Goal: Task Accomplishment & Management: Use online tool/utility

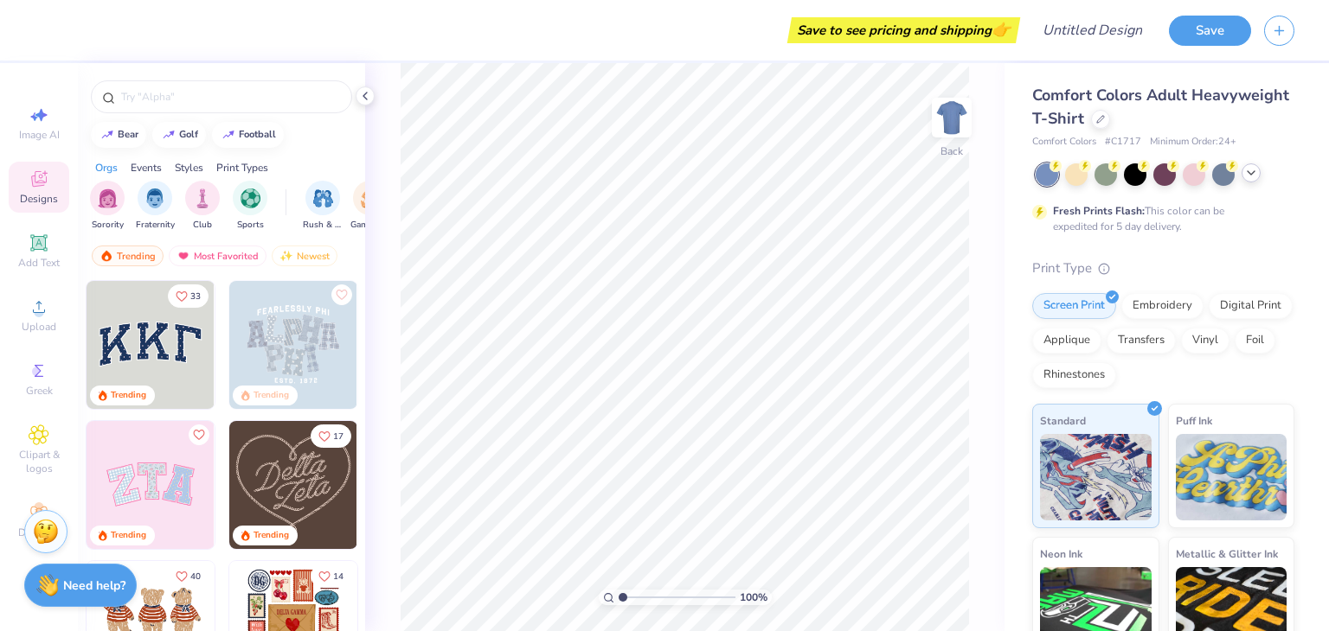
click at [1250, 174] on polyline at bounding box center [1250, 172] width 7 height 3
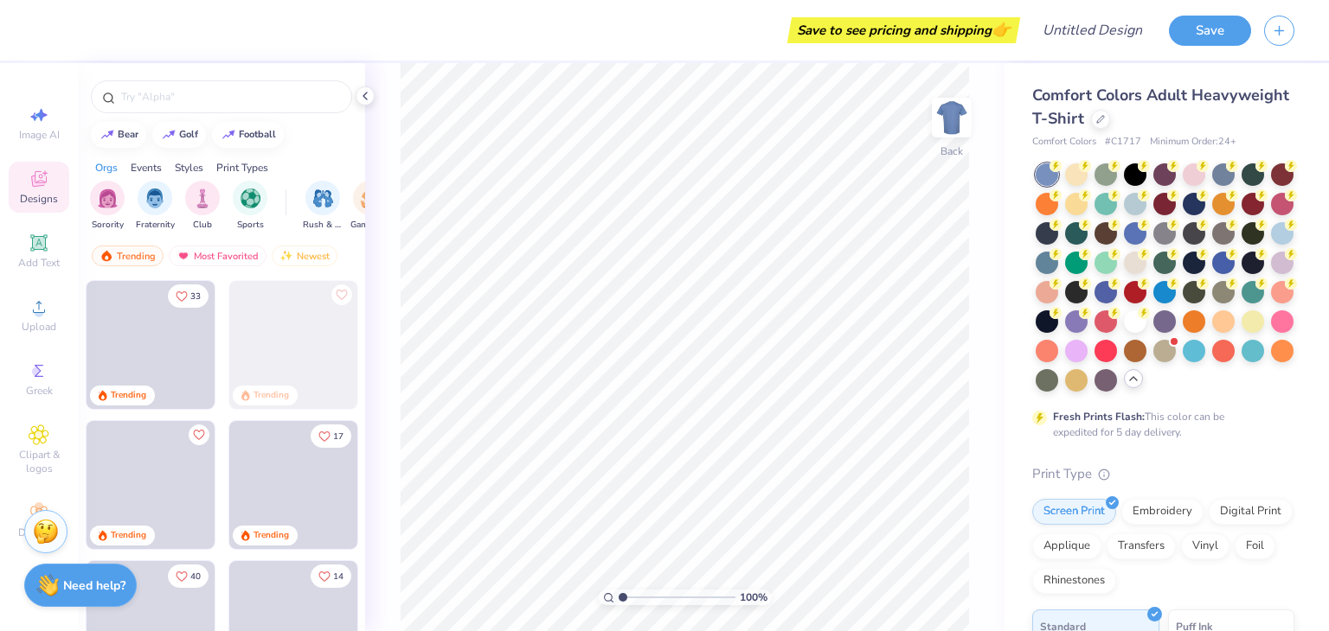
click at [1266, 94] on div "Comfort Colors Adult Heavyweight T-Shirt" at bounding box center [1163, 107] width 262 height 47
click at [190, 164] on div "Styles" at bounding box center [189, 168] width 29 height 16
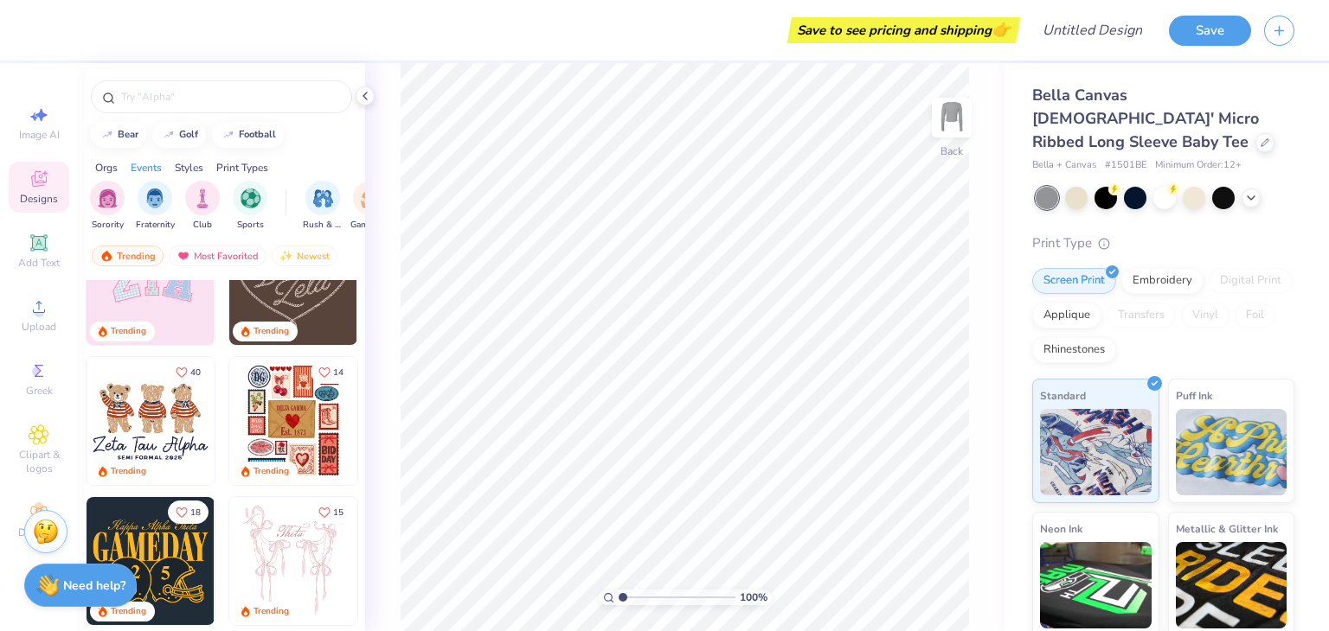
scroll to position [176, 0]
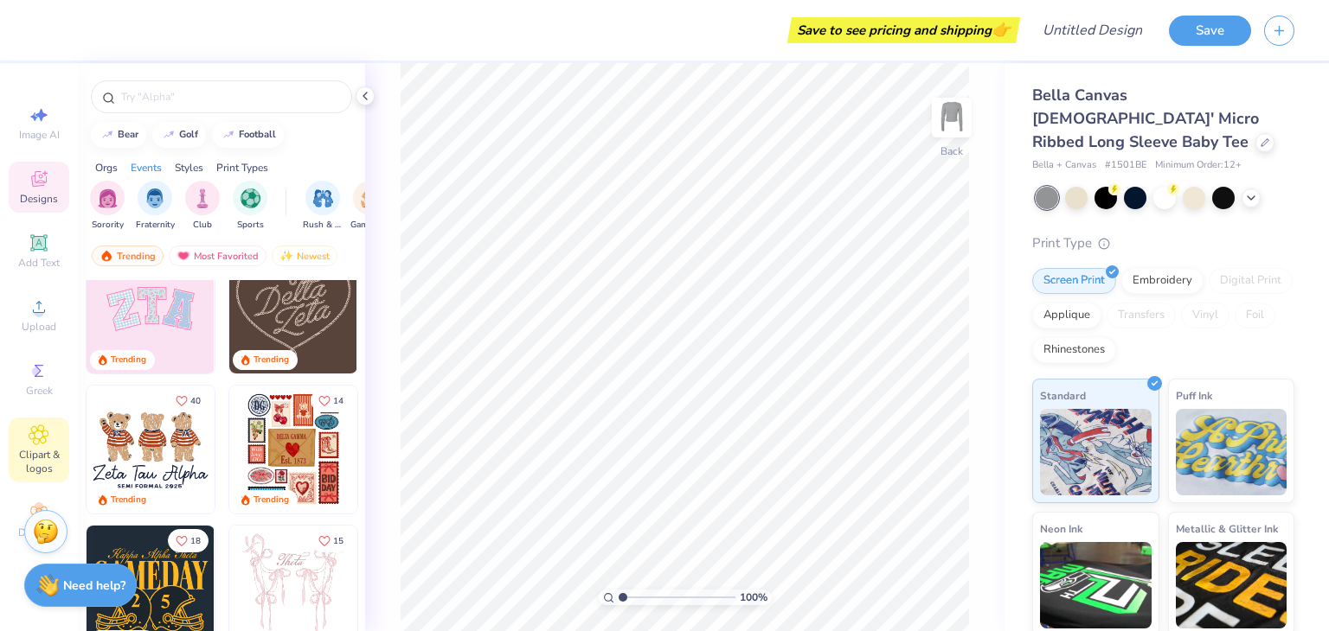
click at [39, 433] on icon at bounding box center [39, 435] width 9 height 9
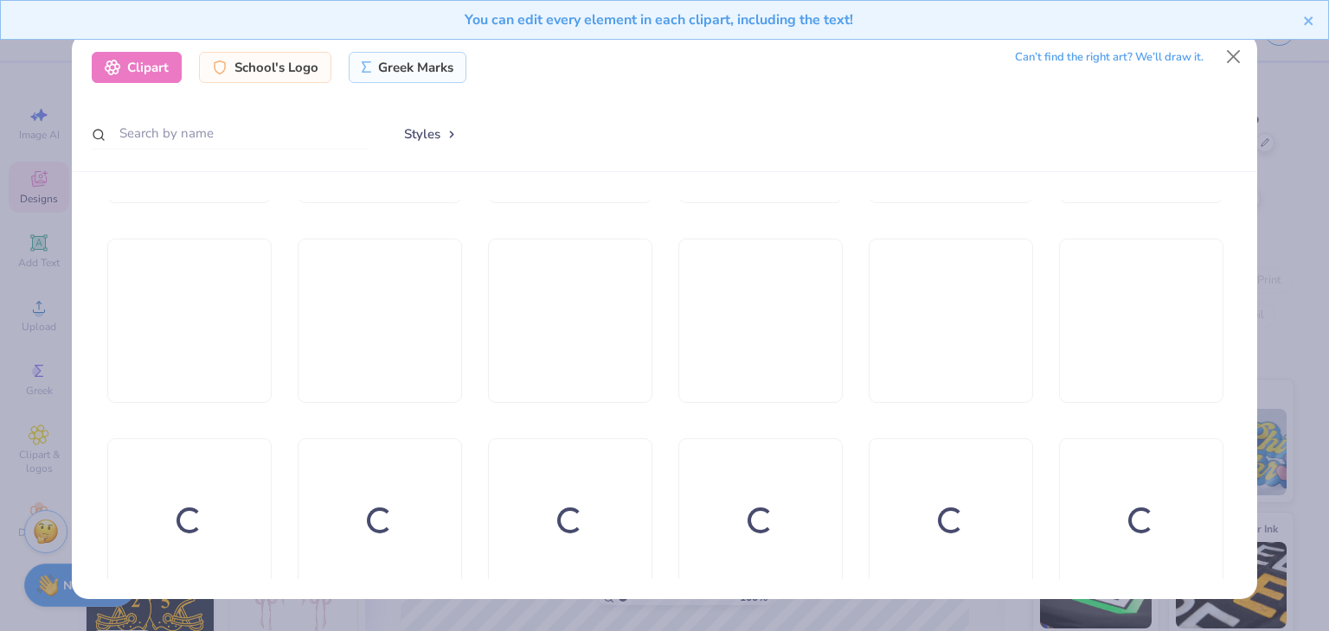
scroll to position [3816, 0]
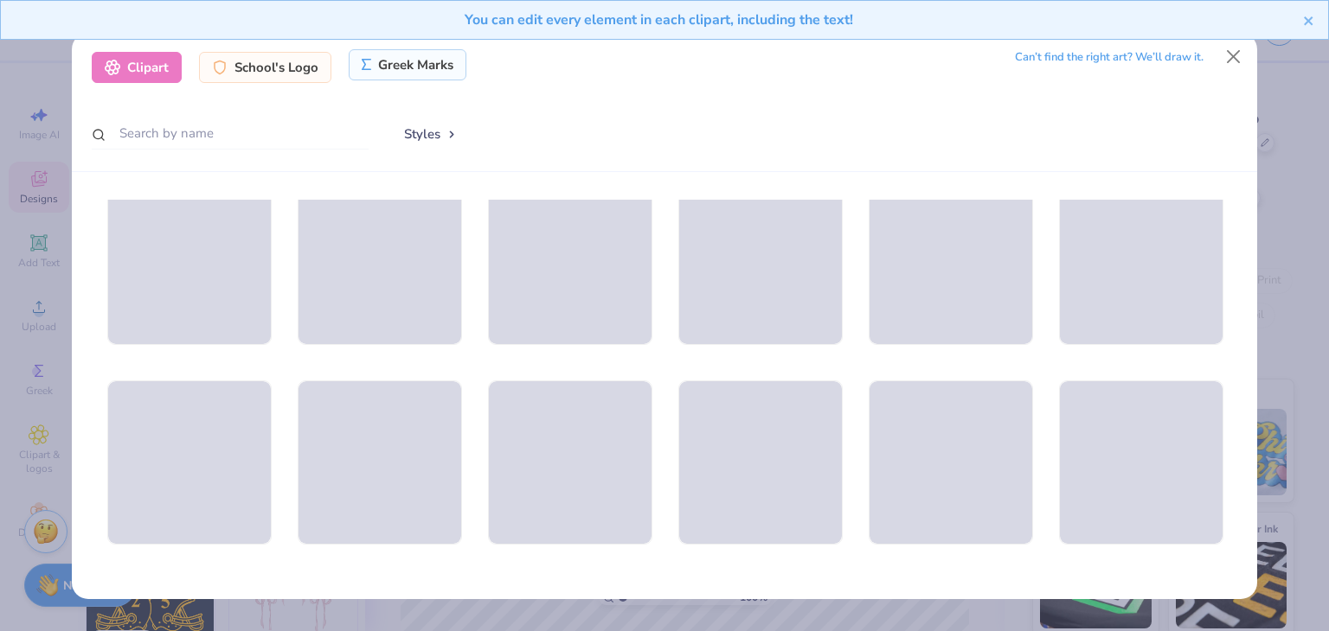
click at [425, 53] on div "Greek Marks" at bounding box center [408, 64] width 119 height 31
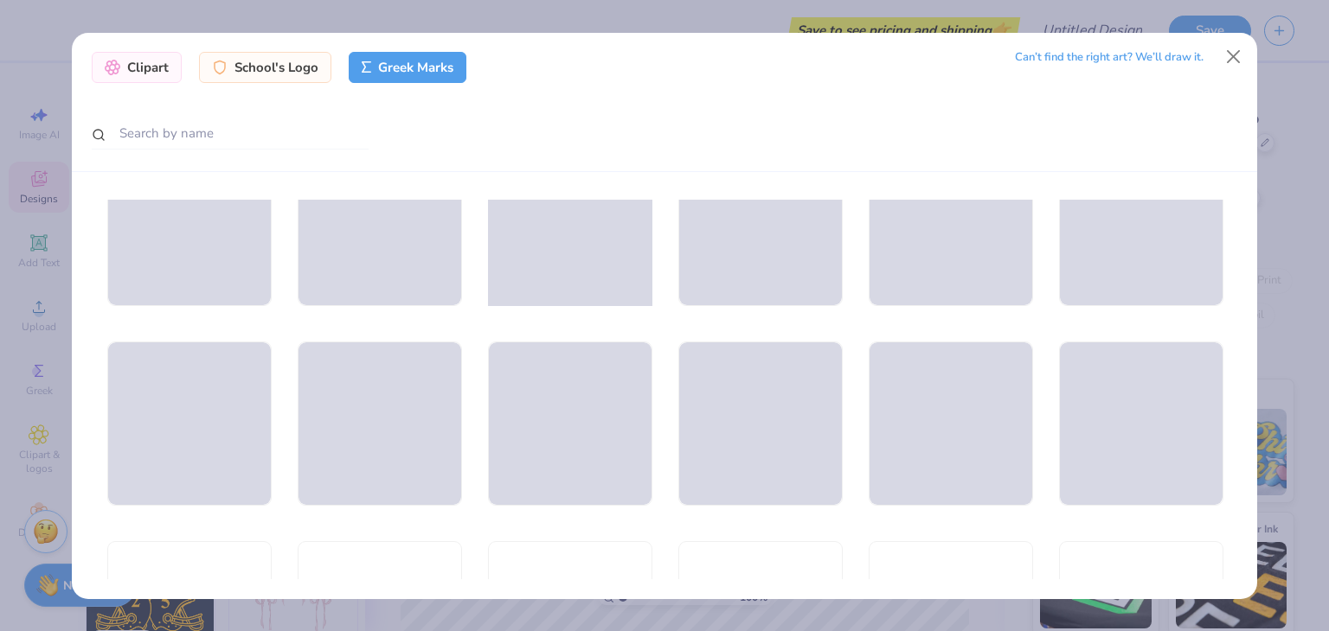
scroll to position [659, 0]
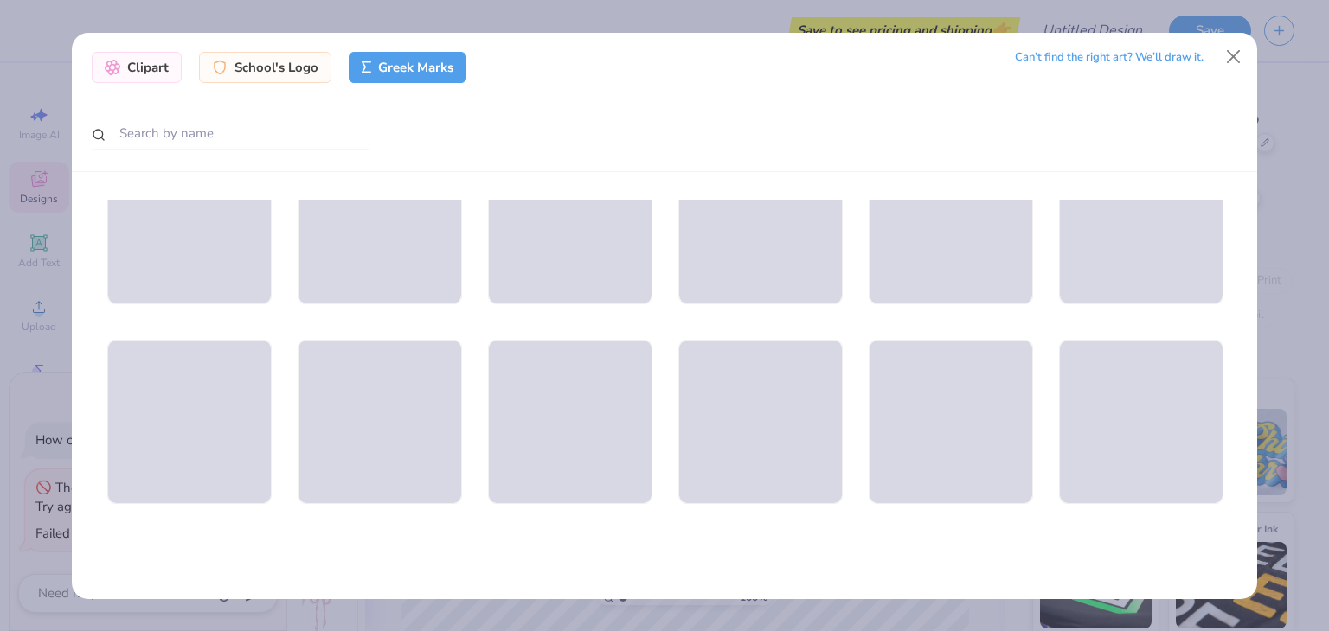
click at [1087, 47] on div "Can’t find the right art? We’ll draw it." at bounding box center [1109, 57] width 189 height 30
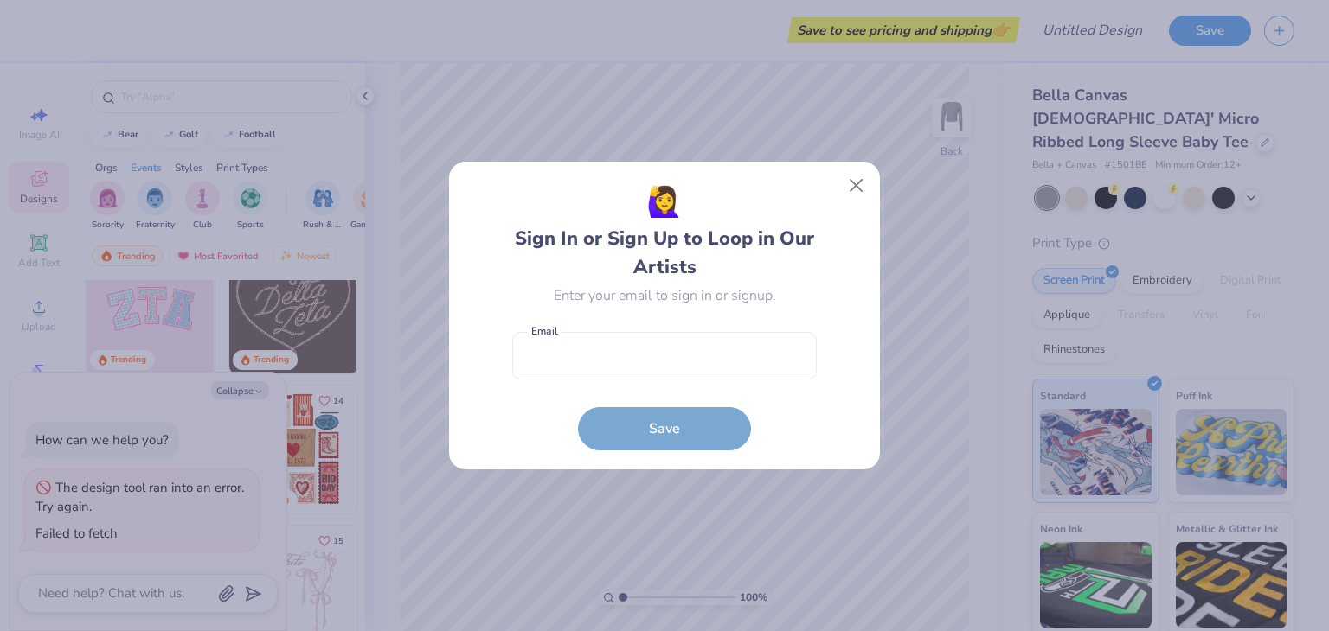
click at [837, 188] on div "🙋‍♀️ Sign In or Sign Up to Loop in Our Artists Enter your email to sign in or s…" at bounding box center [665, 316] width 392 height 270
click at [856, 184] on button "Close" at bounding box center [856, 186] width 33 height 33
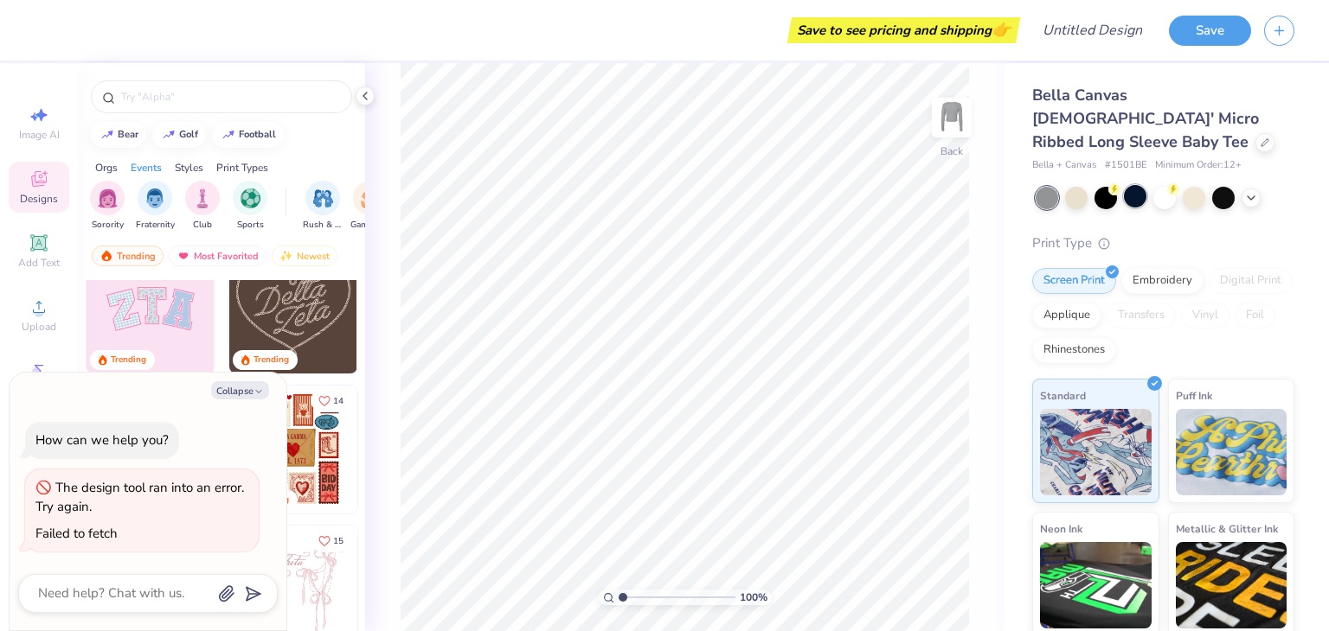
click at [1128, 185] on div at bounding box center [1135, 196] width 22 height 22
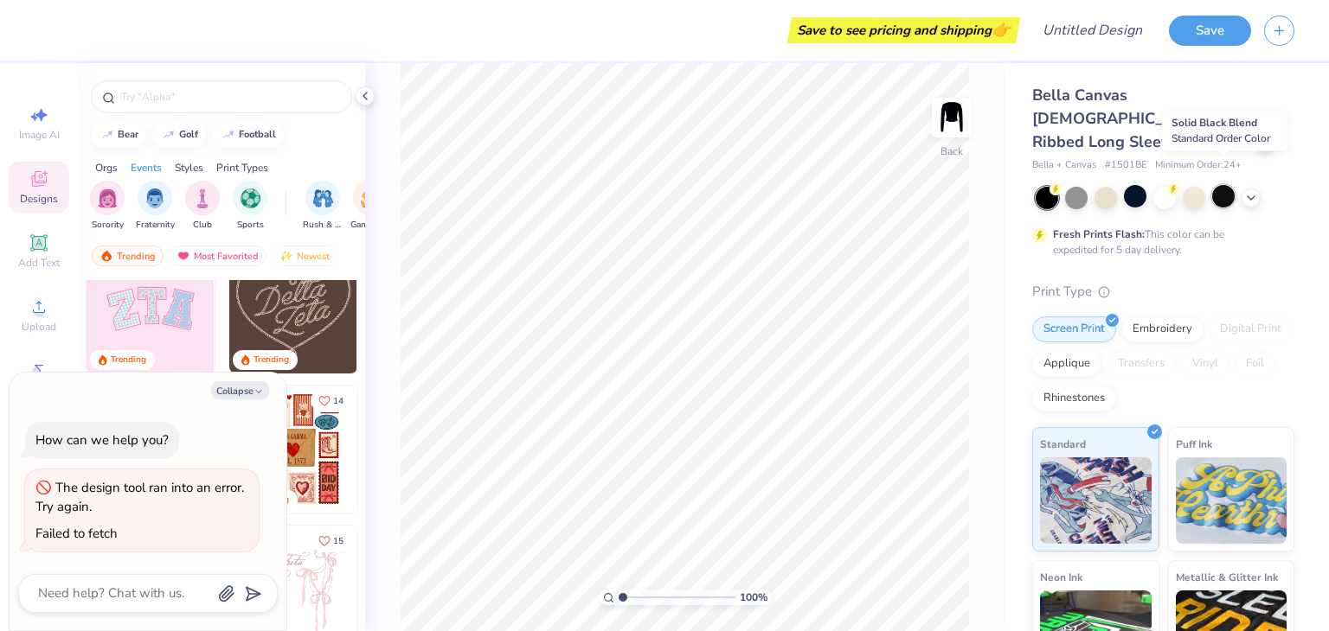
click at [1223, 185] on div at bounding box center [1223, 196] width 22 height 22
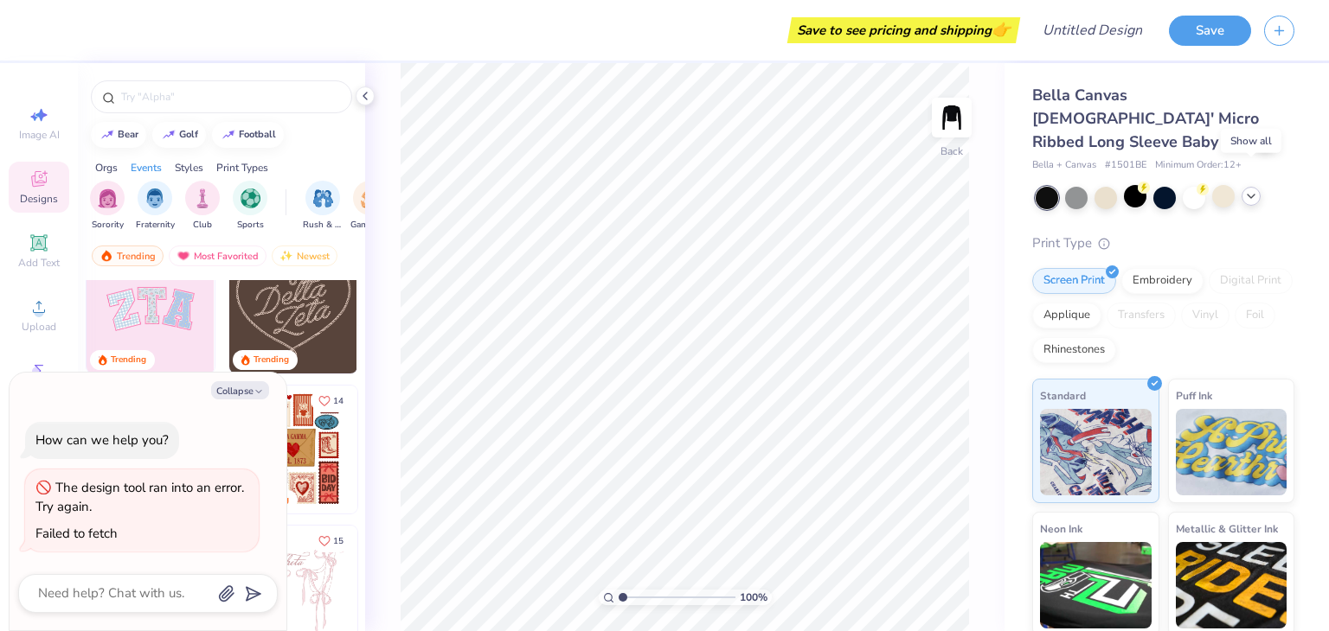
click at [1244, 189] on icon at bounding box center [1251, 196] width 14 height 14
click at [1243, 187] on div at bounding box center [1252, 198] width 22 height 22
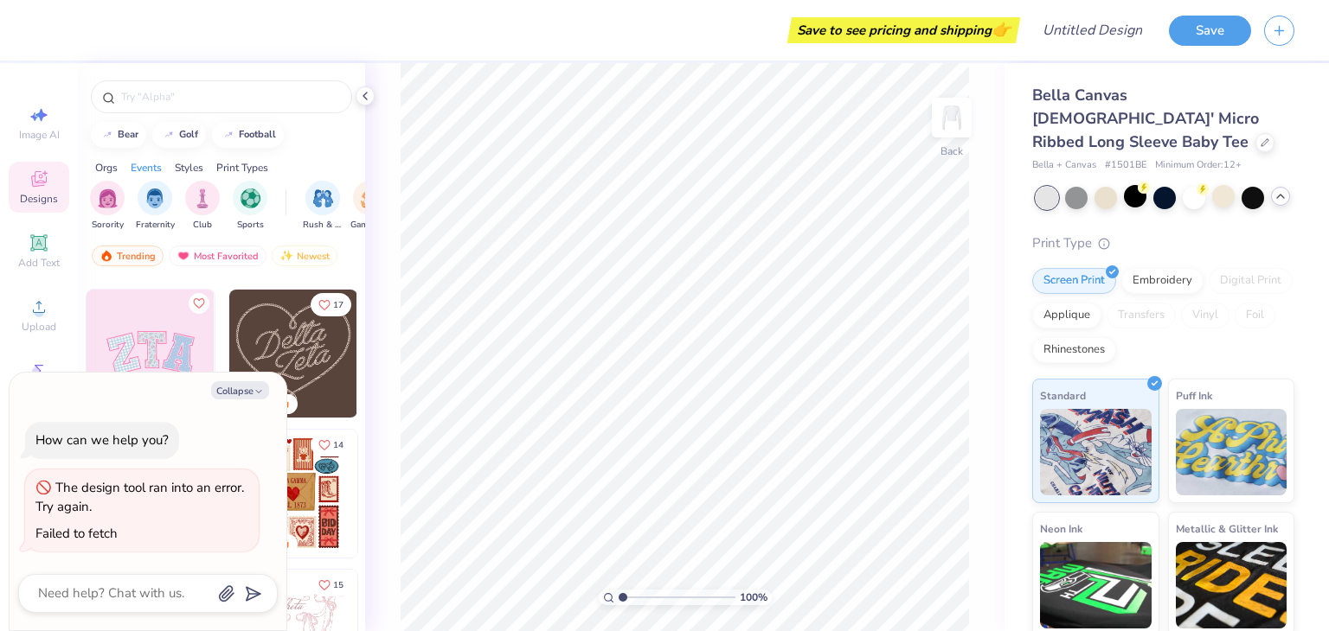
scroll to position [131, 0]
click at [279, 338] on img at bounding box center [293, 354] width 128 height 128
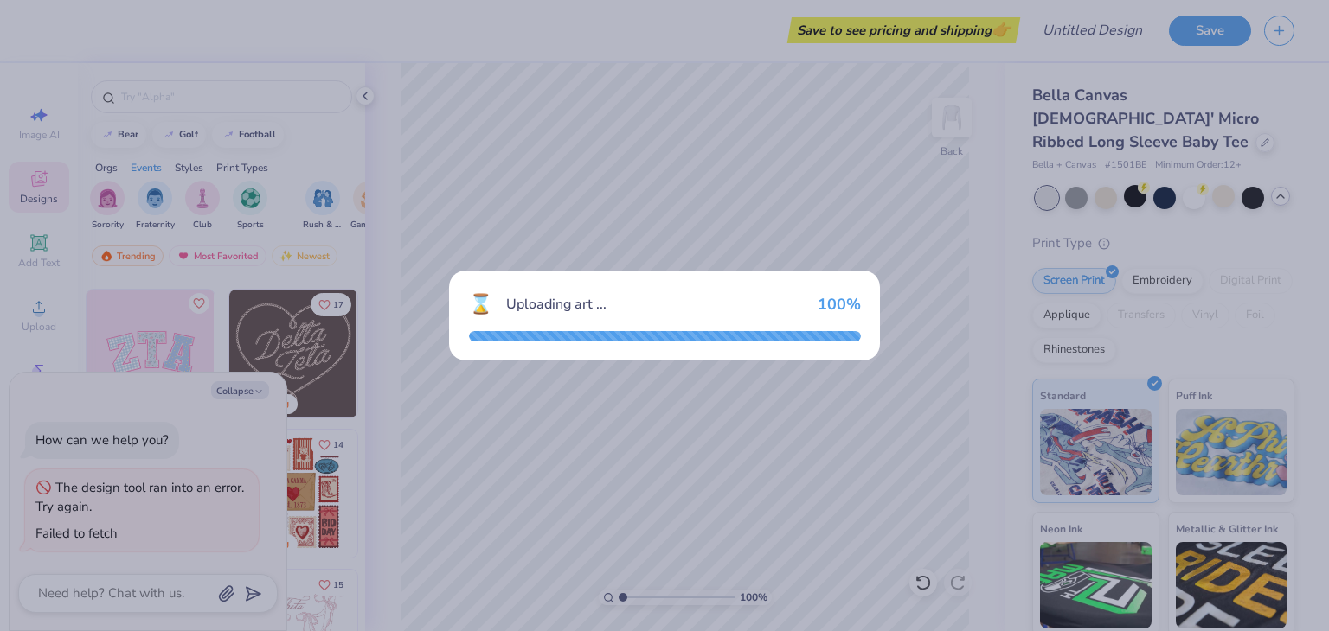
type textarea "x"
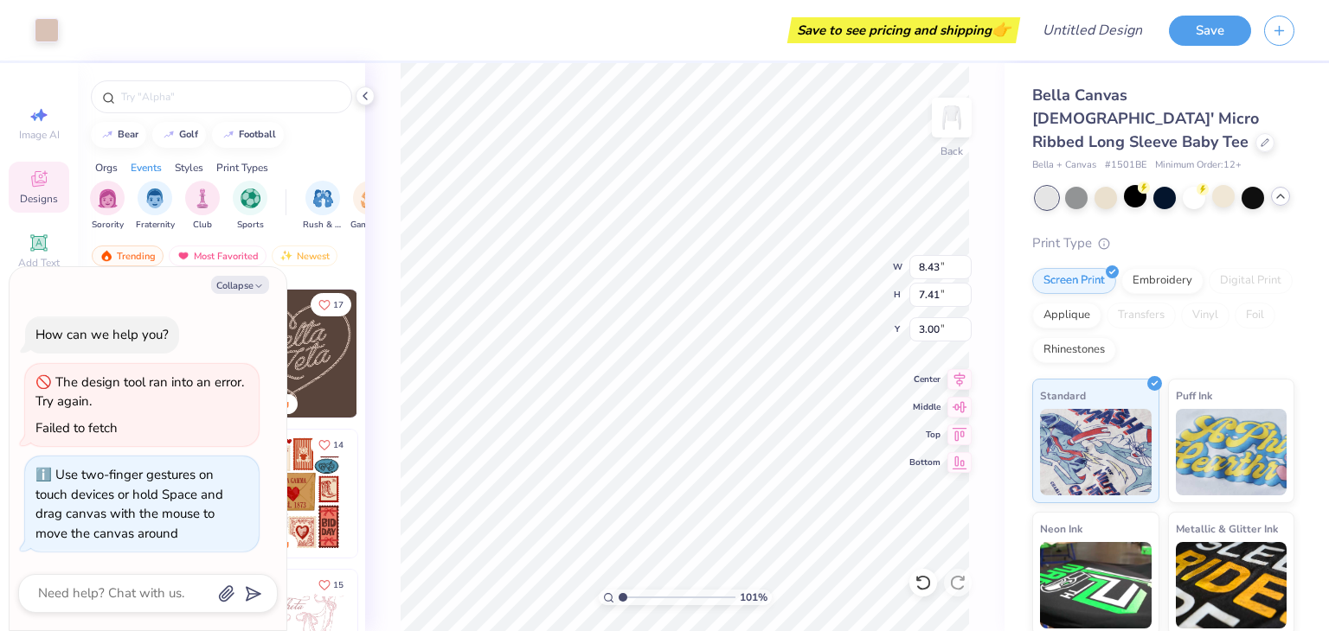
type input "1.00657664244245"
type textarea "x"
type input "1.37448240782563"
type textarea "x"
type input "1.37448240782563"
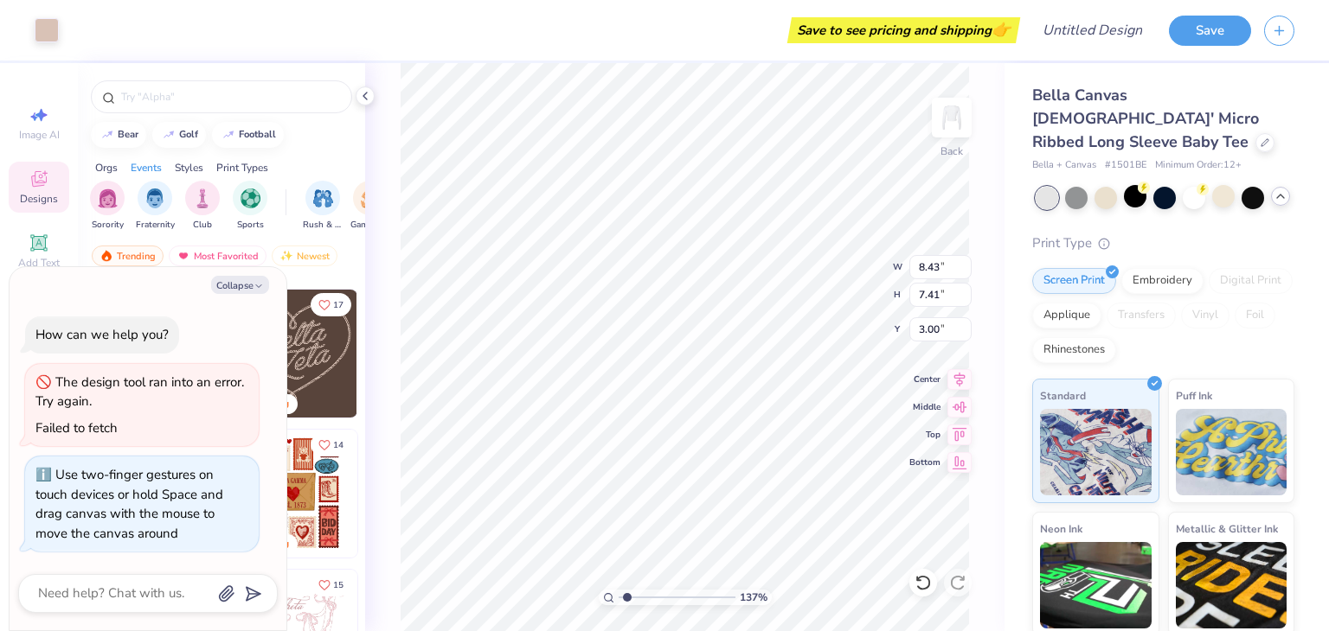
type textarea "x"
type input "5.92"
type input "1.37448240782563"
type textarea "x"
type input "1.37448240782563"
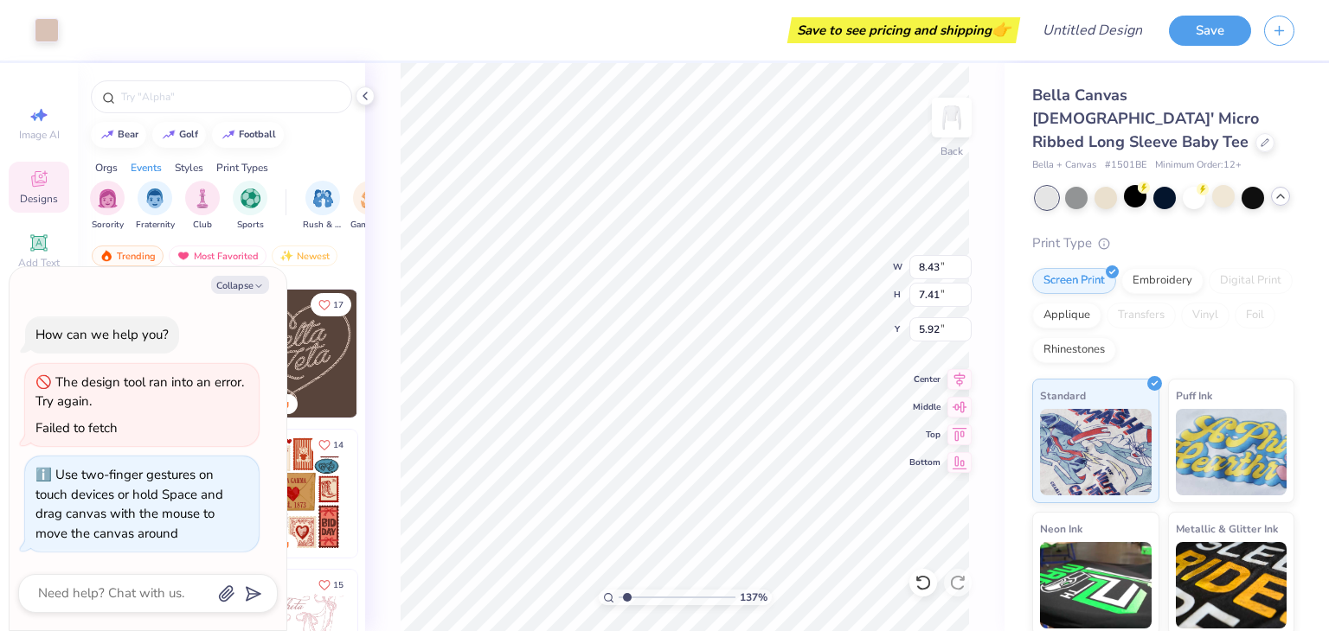
type textarea "x"
type input "1.37448240782563"
type textarea "x"
type input "1.37448240782563"
type textarea "x"
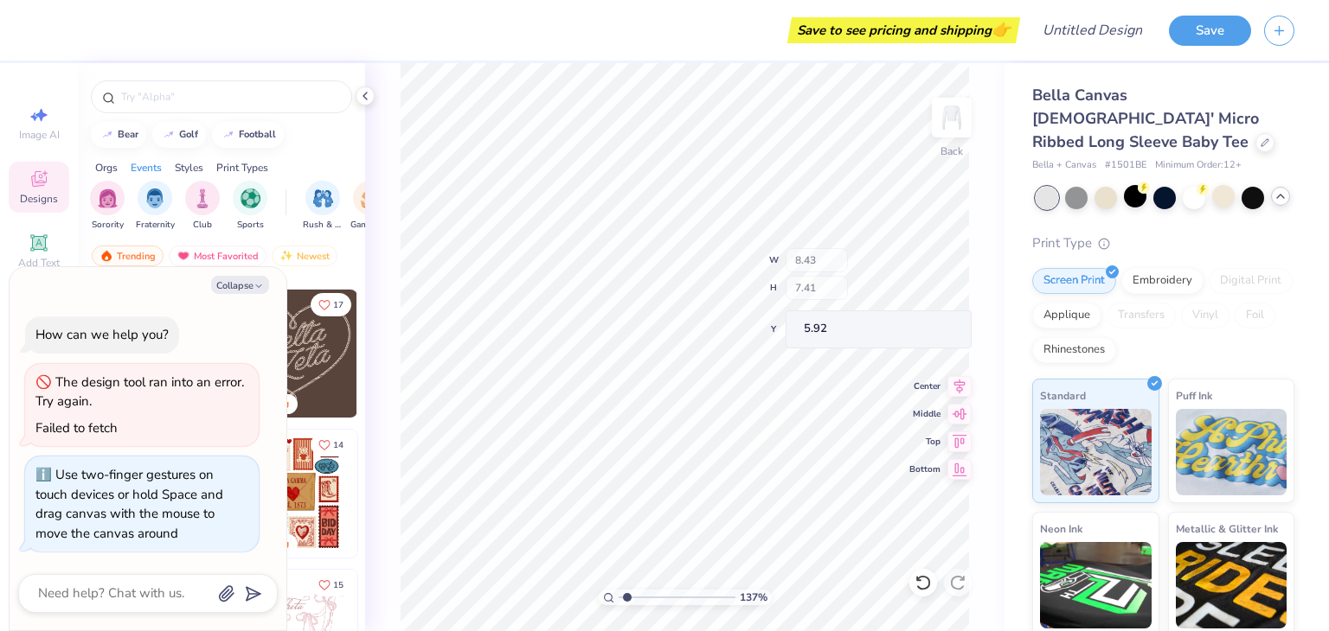
type input "1.37448240782563"
click at [324, 122] on div "bear golf football" at bounding box center [221, 135] width 287 height 26
click at [255, 282] on icon "button" at bounding box center [258, 286] width 10 height 10
type textarea "x"
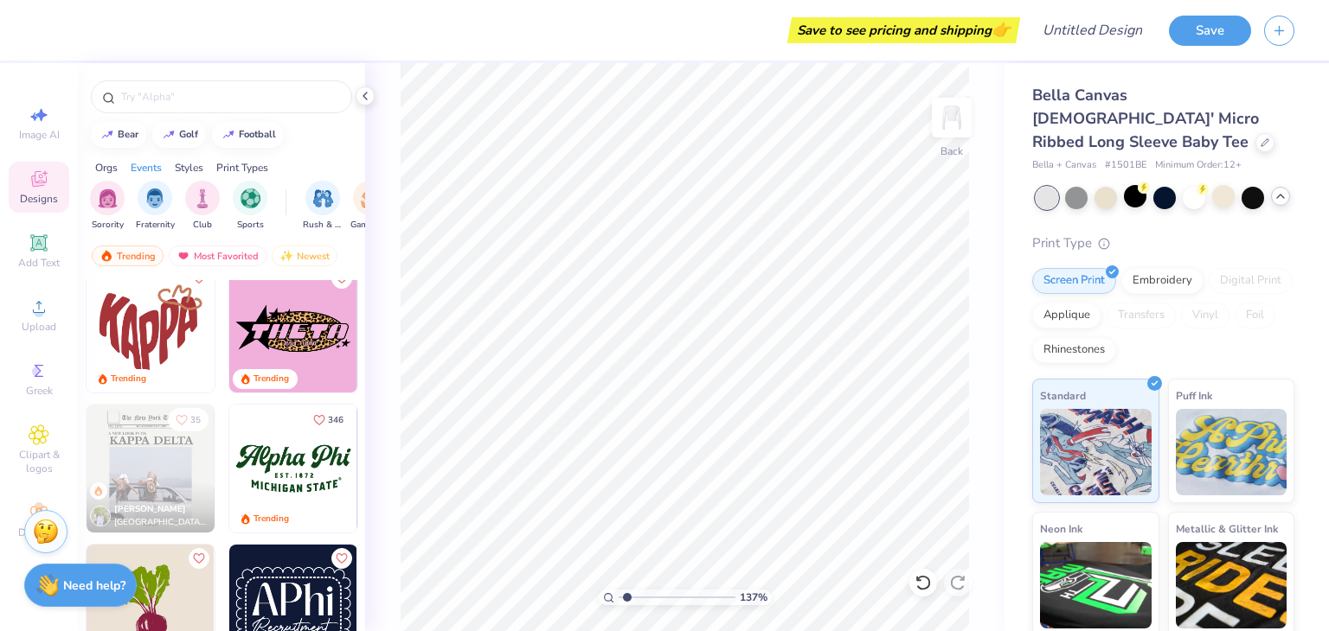
scroll to position [1417, 0]
click at [298, 341] on img at bounding box center [293, 330] width 128 height 128
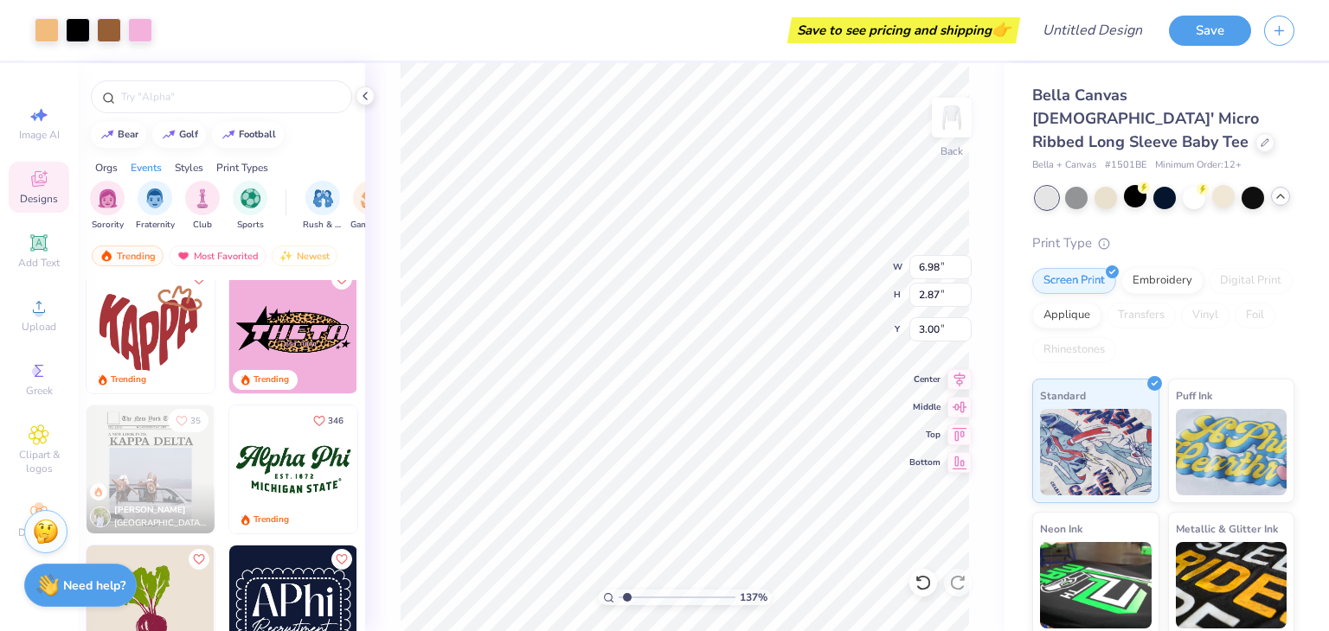
type input "1.37448240782563"
type input "6.98"
type input "2.87"
type input "1.37448240782563"
type input "5.13"
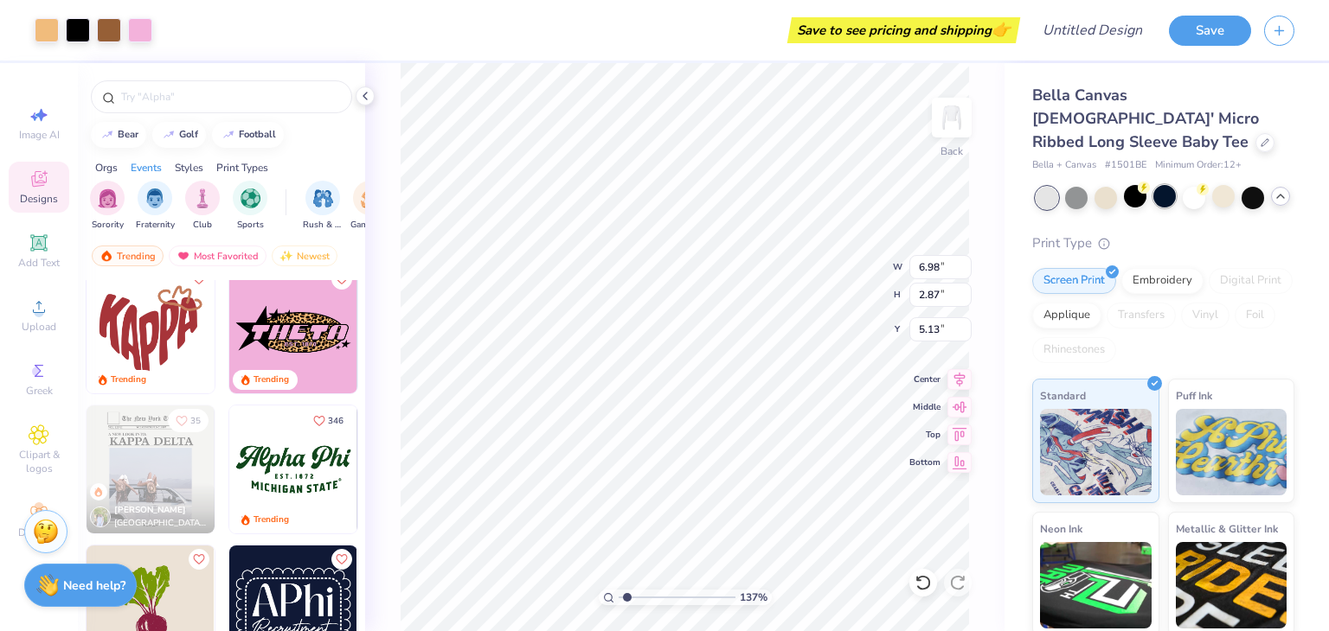
click at [1157, 185] on div at bounding box center [1164, 196] width 22 height 22
click at [1227, 185] on div at bounding box center [1223, 196] width 22 height 22
type input "1.37448240782563"
type input "3.90"
type input "1.37448240782563"
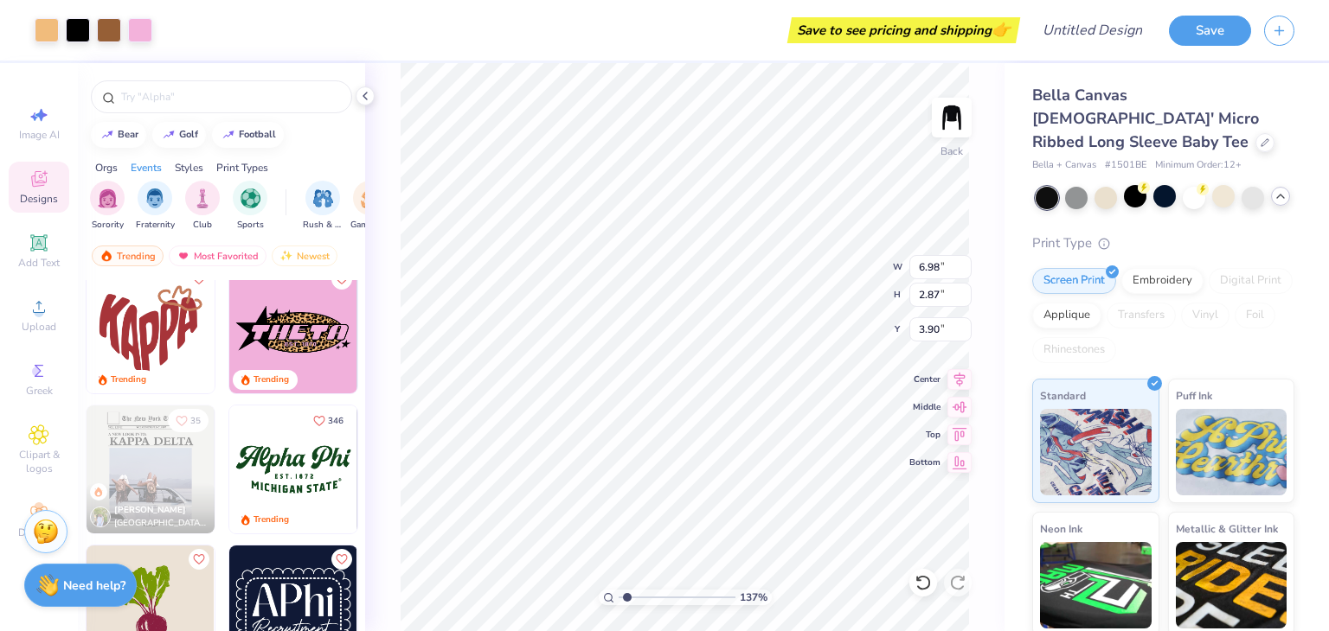
type input "4.02"
type input "1.37448240782563"
type input "3.87"
type input "1.37448240782563"
type input "3.68"
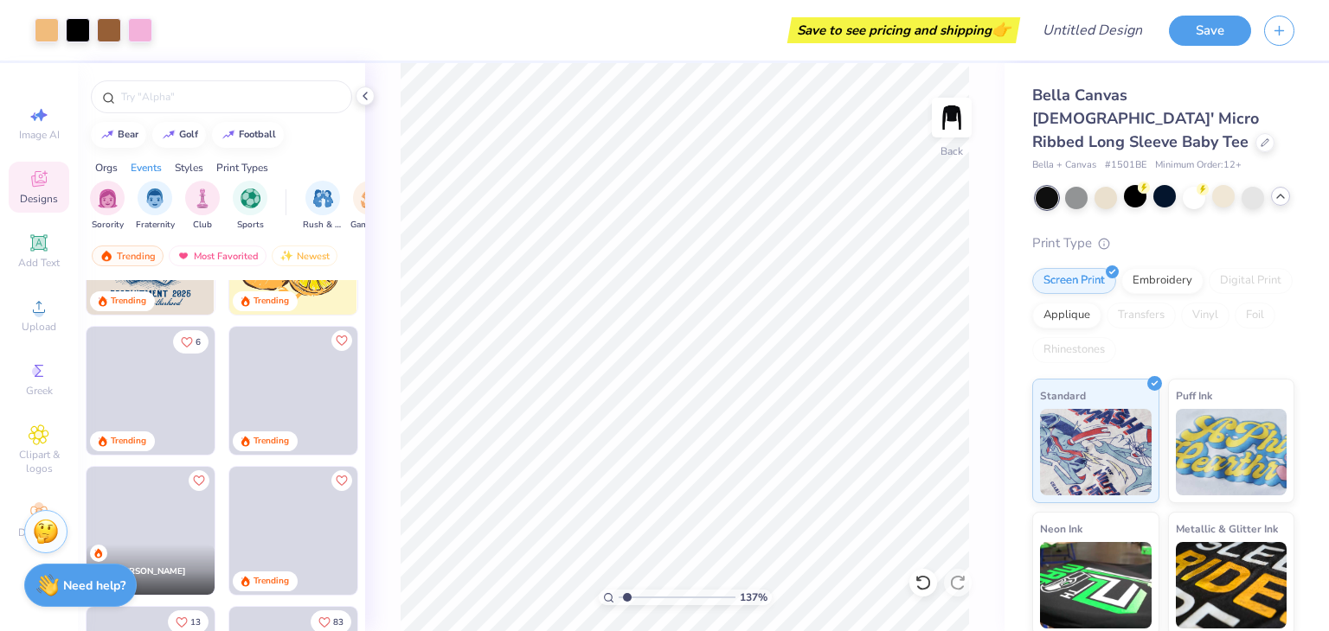
scroll to position [2058, 0]
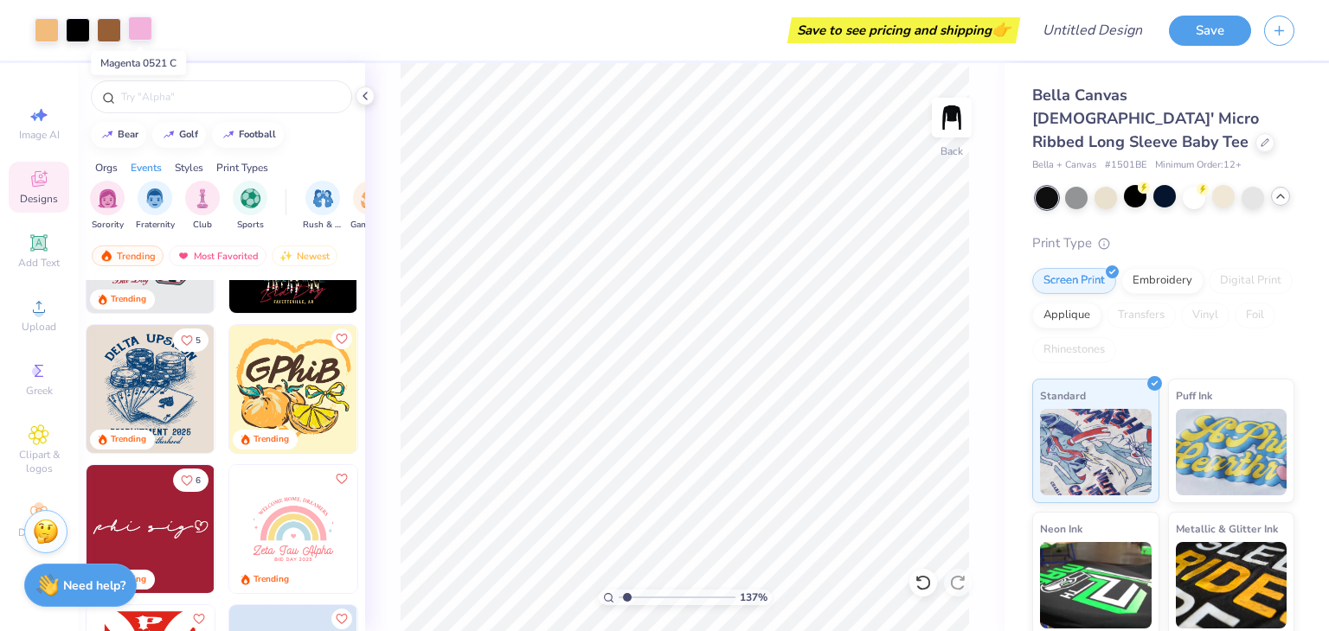
click at [143, 24] on div at bounding box center [140, 28] width 24 height 24
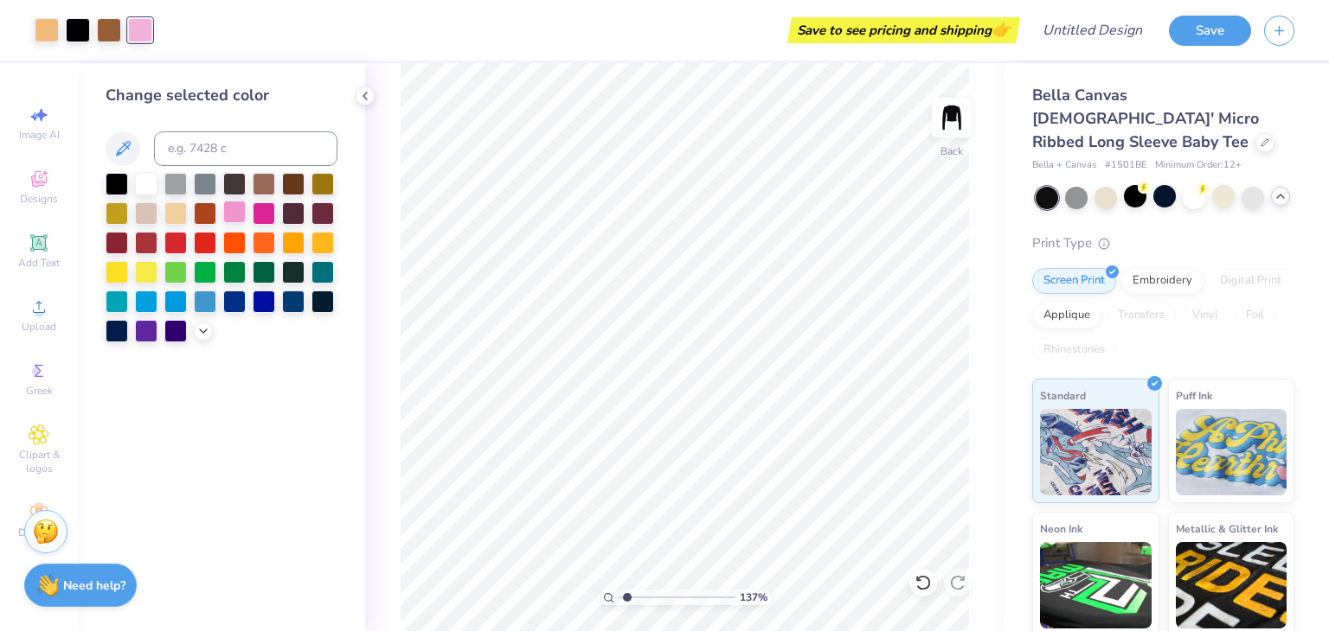
click at [239, 210] on div at bounding box center [234, 212] width 22 height 22
drag, startPoint x: 234, startPoint y: 210, endPoint x: 219, endPoint y: 202, distance: 17.4
click at [219, 202] on div at bounding box center [222, 258] width 232 height 170
click at [229, 210] on div at bounding box center [234, 212] width 22 height 22
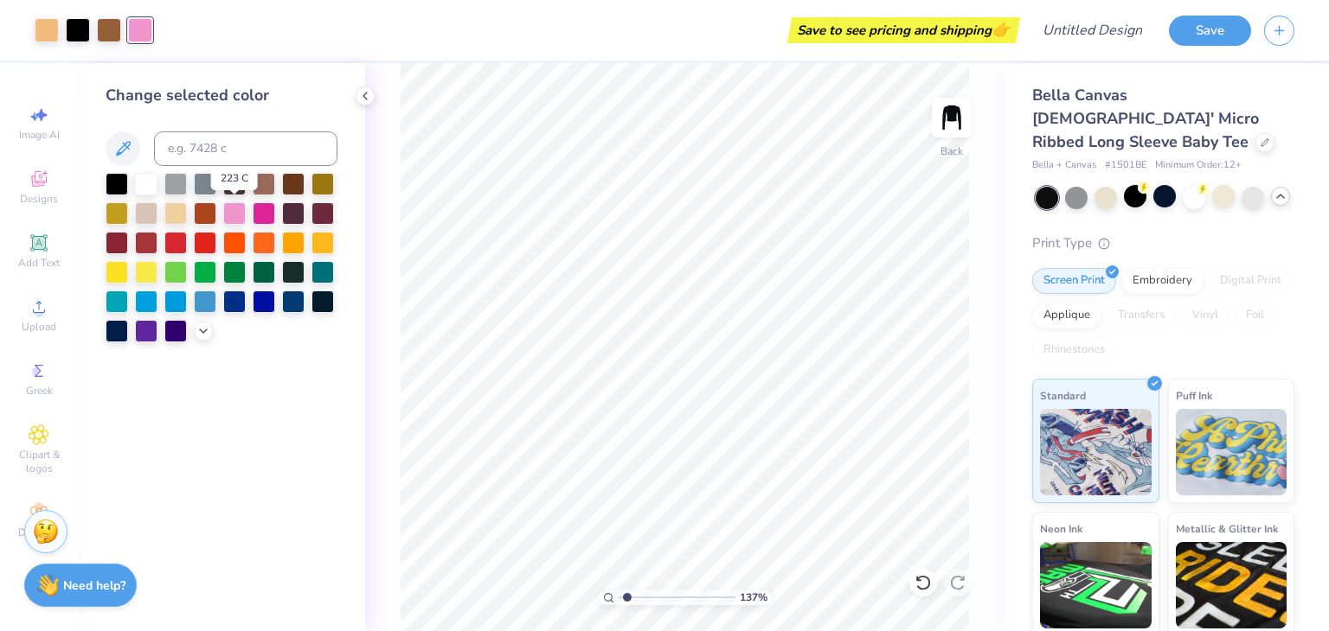
drag, startPoint x: 229, startPoint y: 210, endPoint x: 220, endPoint y: 202, distance: 12.9
click at [236, 208] on div at bounding box center [234, 212] width 22 height 22
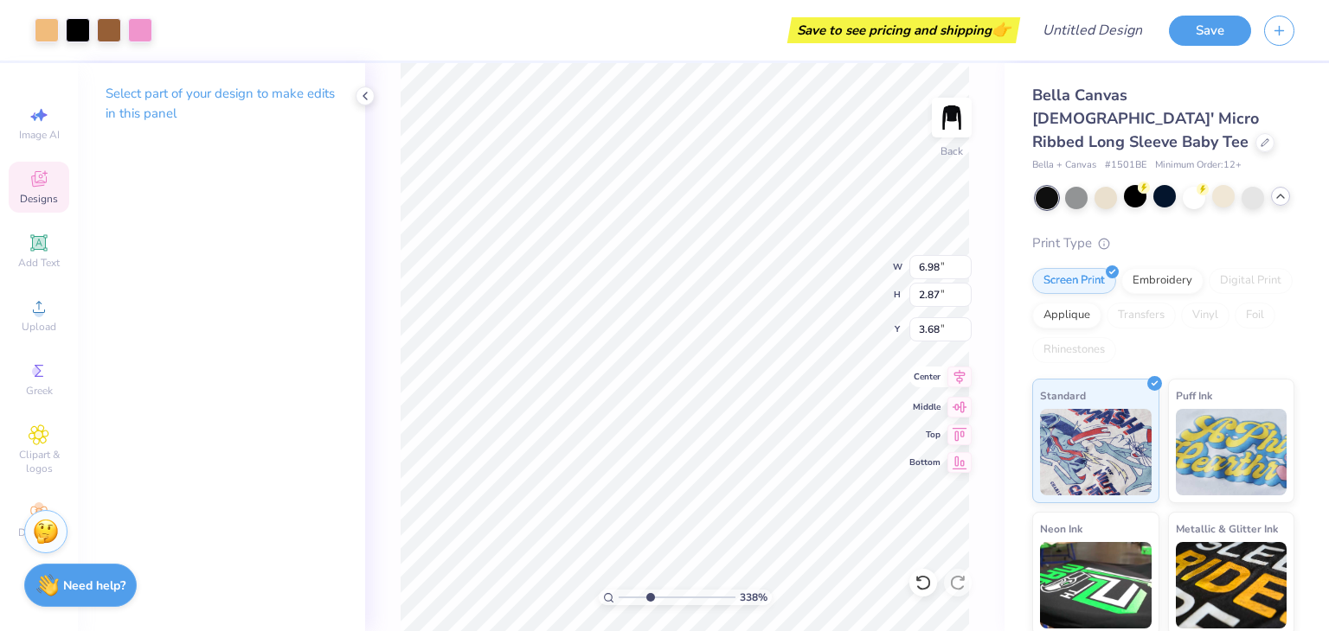
type input "3.37598270726392"
type input "1.95"
type input "0.29"
type input "5.88"
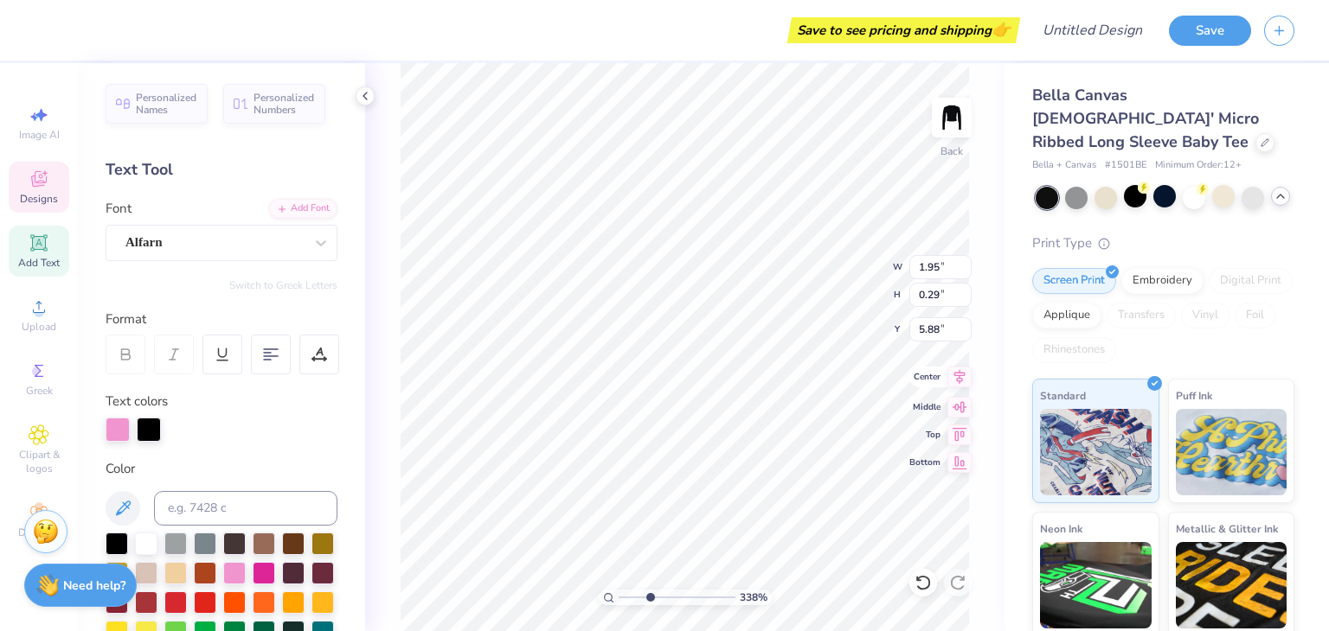
scroll to position [14, 2]
click at [307, 232] on div at bounding box center [320, 243] width 31 height 31
click at [294, 160] on div "Text Tool" at bounding box center [222, 169] width 232 height 23
click at [251, 101] on div "Personalized Numbers" at bounding box center [274, 101] width 102 height 40
click at [283, 101] on span "Personalized Numbers" at bounding box center [283, 104] width 61 height 24
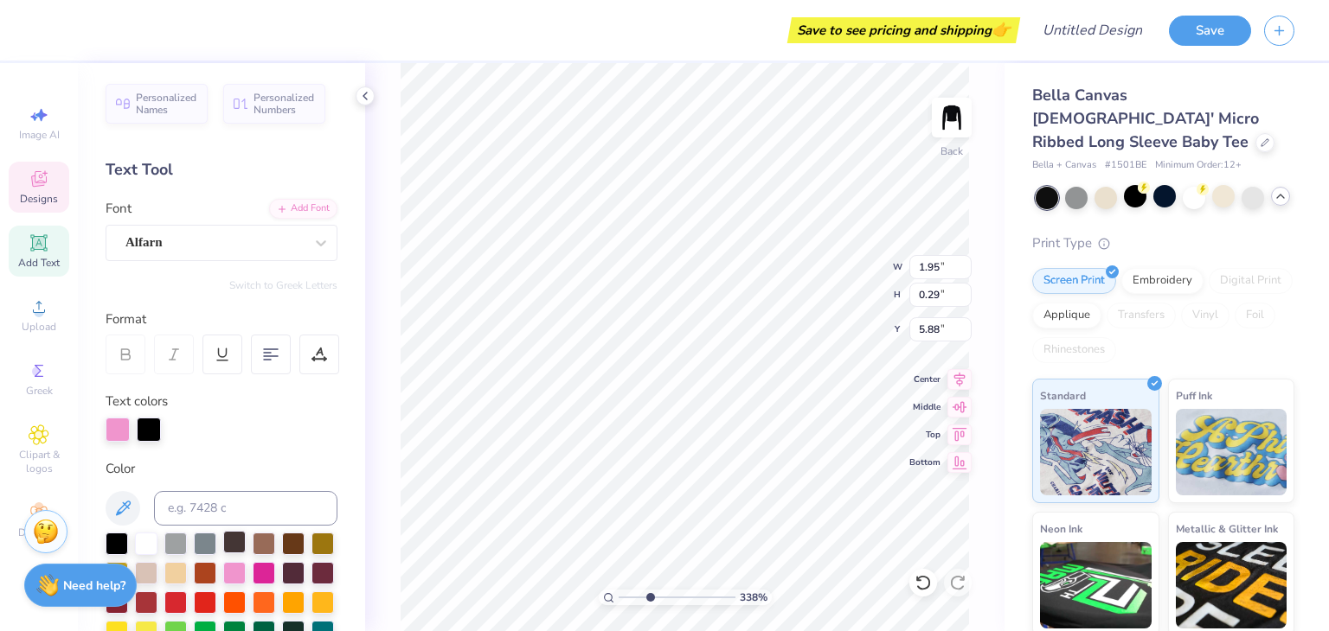
click at [243, 101] on icon at bounding box center [241, 104] width 14 height 10
type input "3.37598270726392"
type input "2.78"
type input "2.00"
type input "7.00"
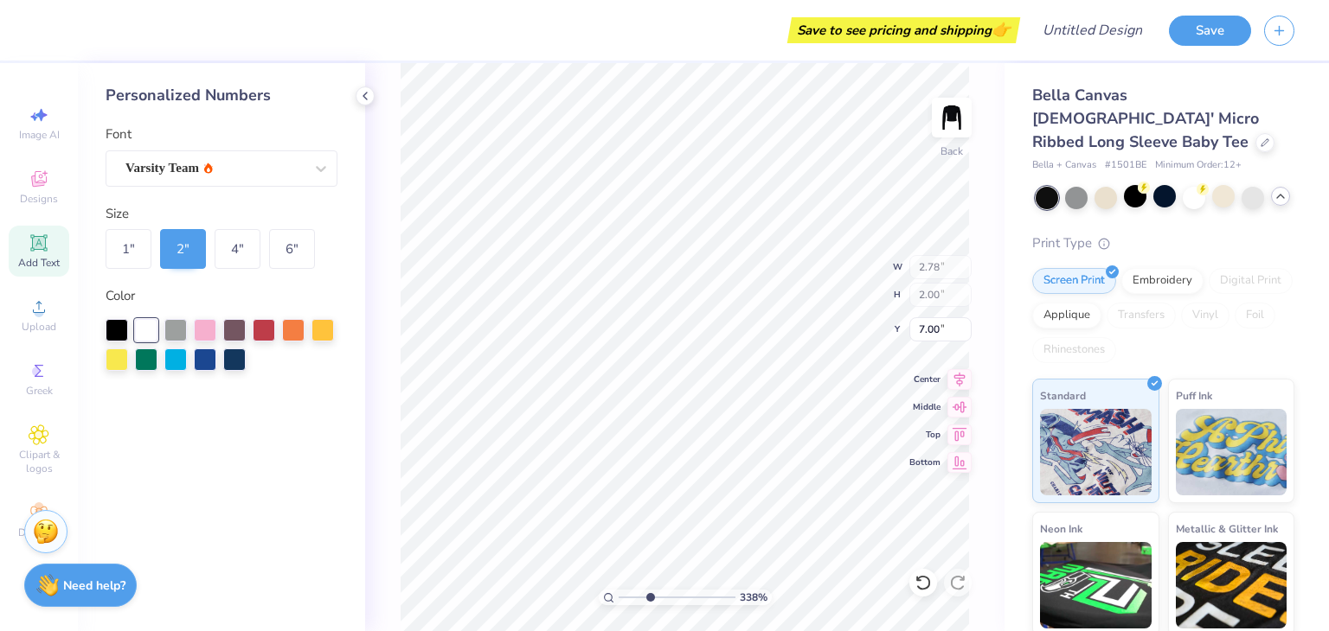
scroll to position [0, 0]
type input "3.37598270726392"
type input "7.39"
click at [364, 87] on div at bounding box center [365, 96] width 19 height 19
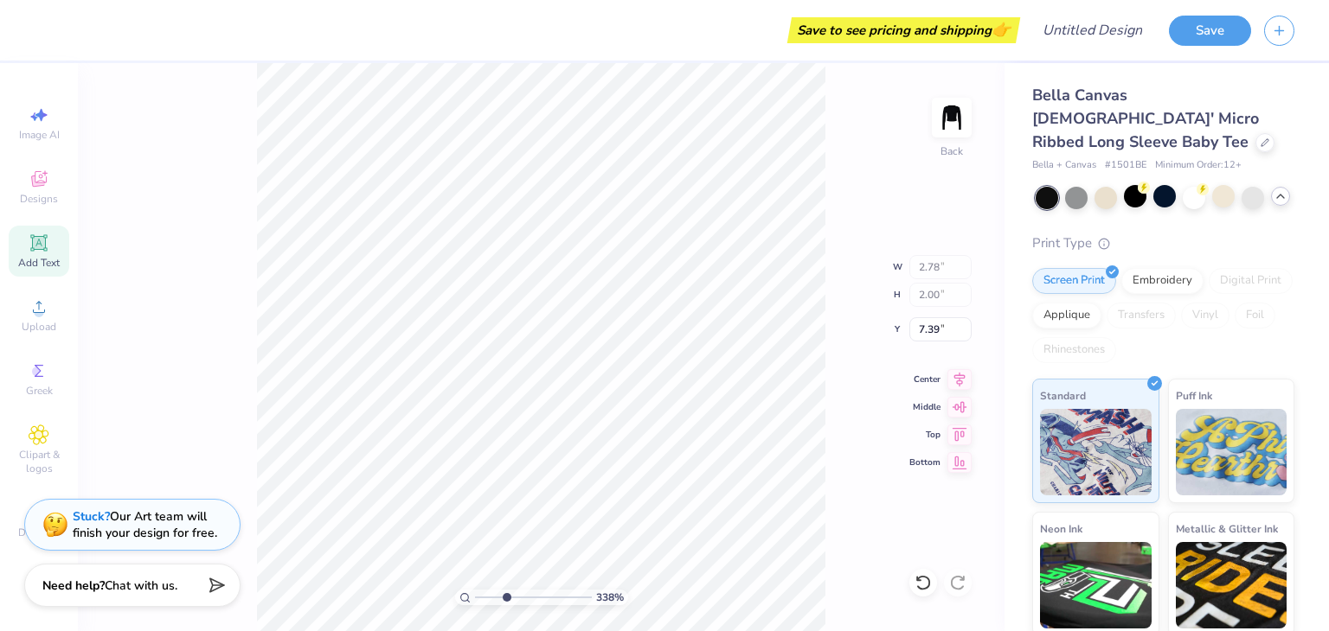
type input "3.37598270726392"
type input "7.11"
type input "3.37598270726392"
type input "7.14"
click at [518, 419] on li "Delete" at bounding box center [562, 410] width 136 height 34
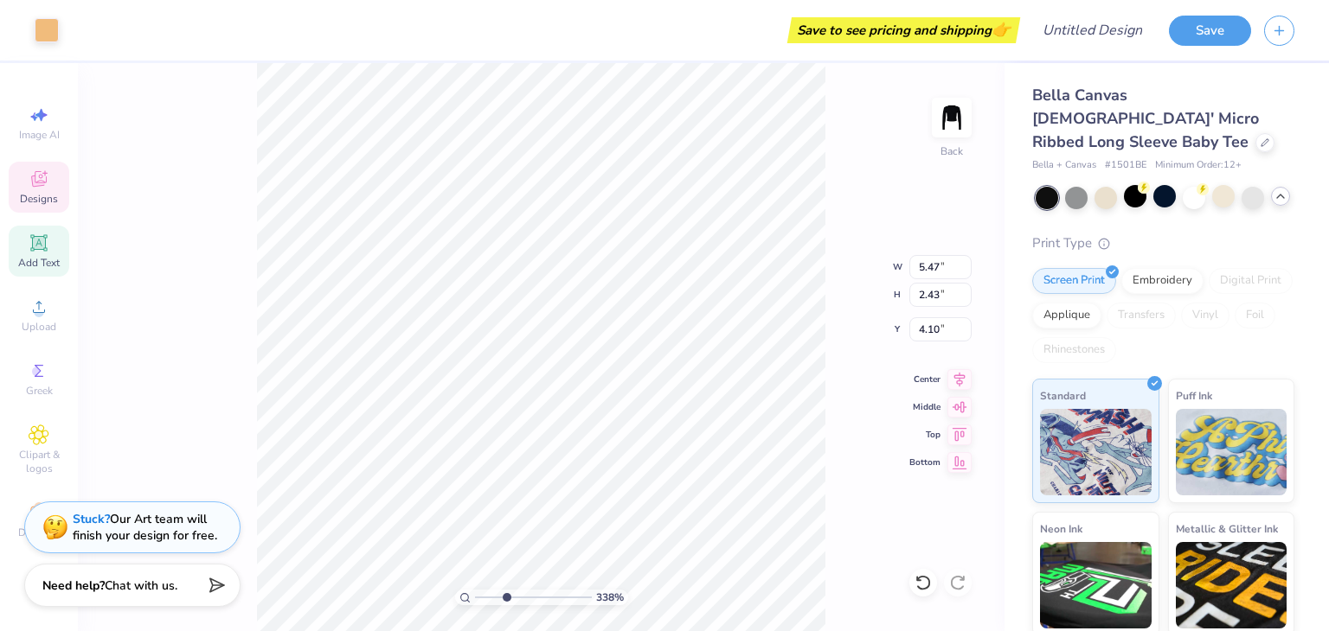
click at [38, 196] on span "Designs" at bounding box center [39, 199] width 38 height 14
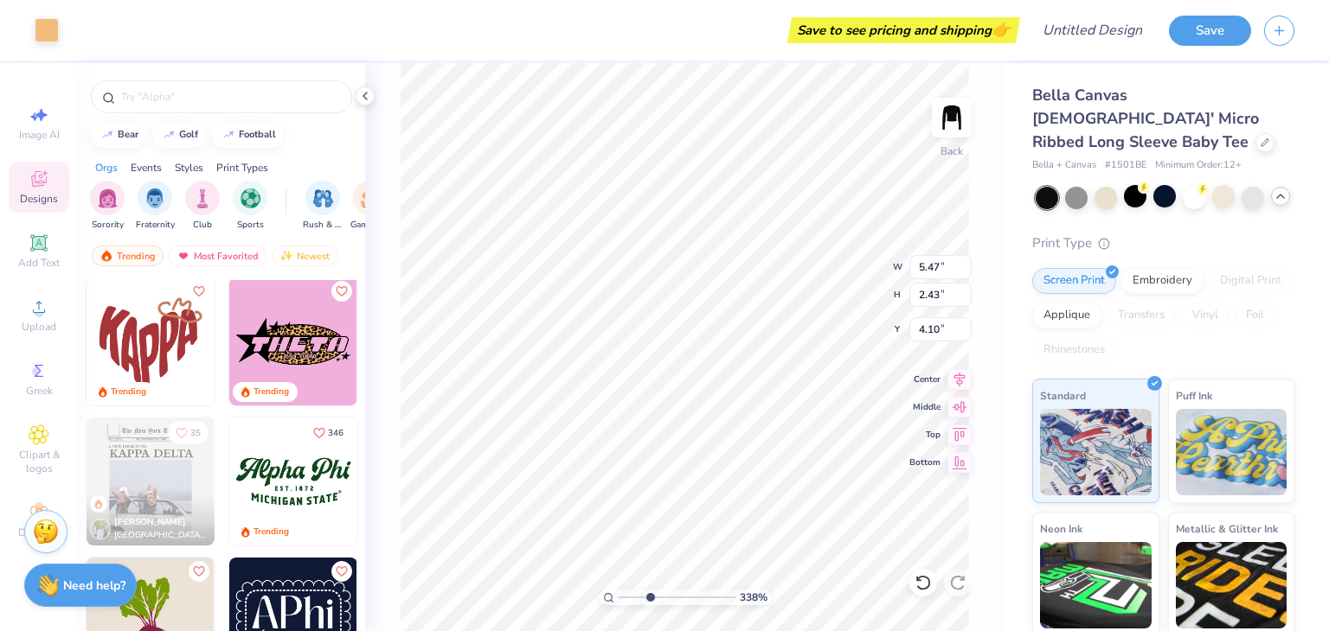
scroll to position [1355, 0]
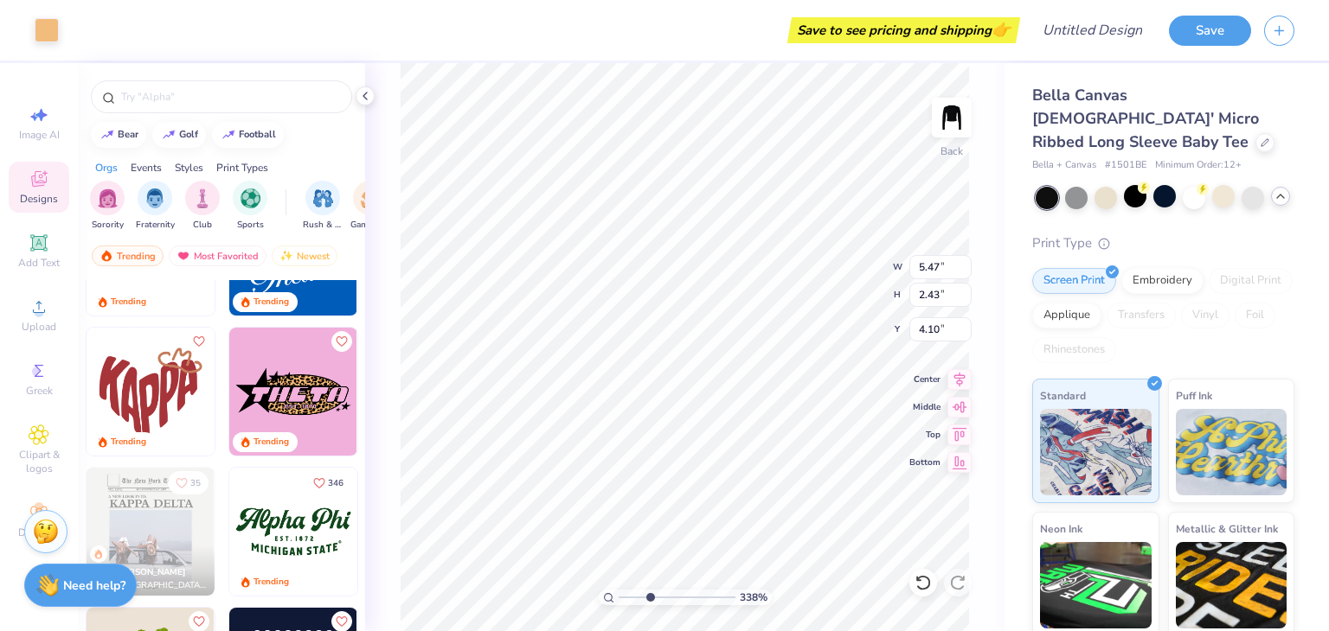
click at [497, 23] on div "Save to see pricing and shipping 👉" at bounding box center [544, 30] width 944 height 61
click at [683, 16] on div "Save to see pricing and shipping 👉" at bounding box center [544, 30] width 944 height 61
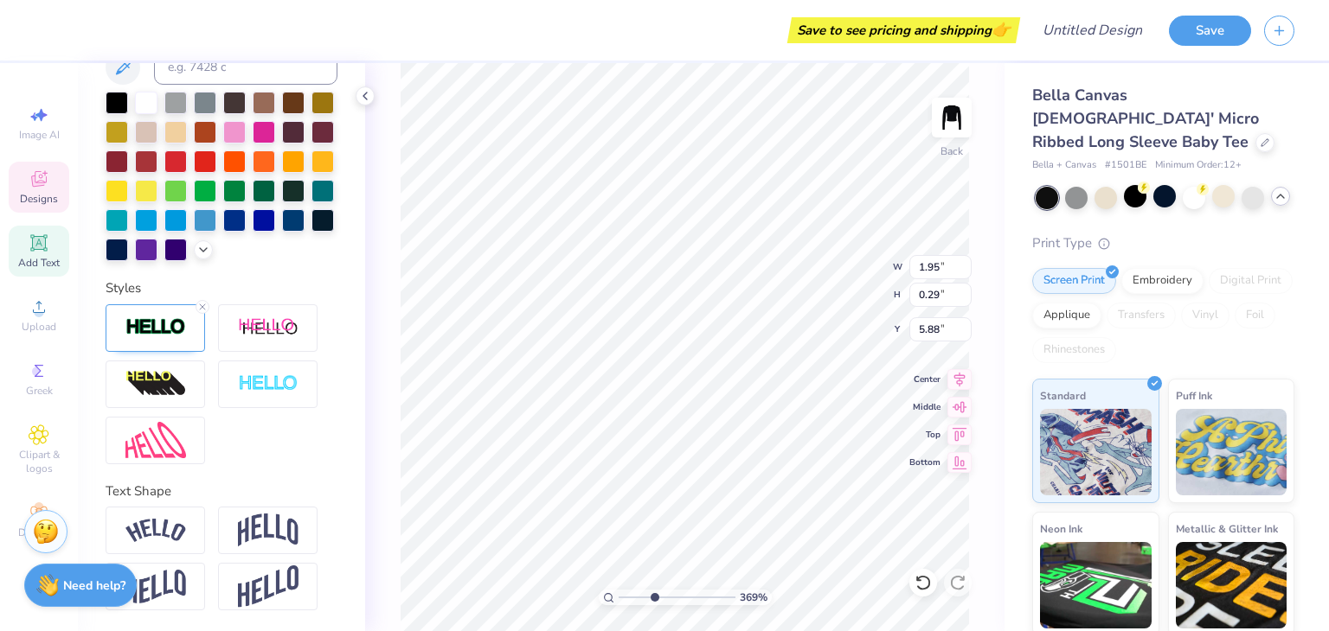
scroll to position [14, 4]
type input "3.69448017126377"
type textarea "EST. 187"
type input "3.69448017126377"
type textarea "EST. 18"
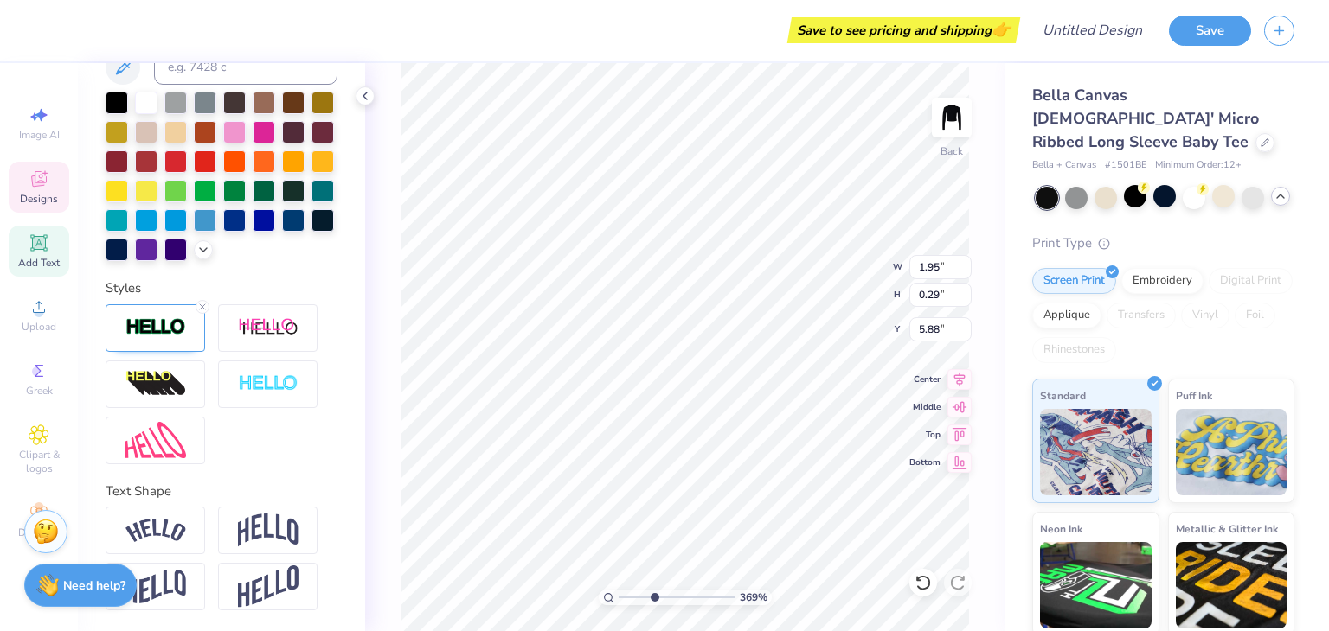
type input "3.69448017126377"
type textarea "EST. 1"
type input "3.69448017126377"
type textarea "EST."
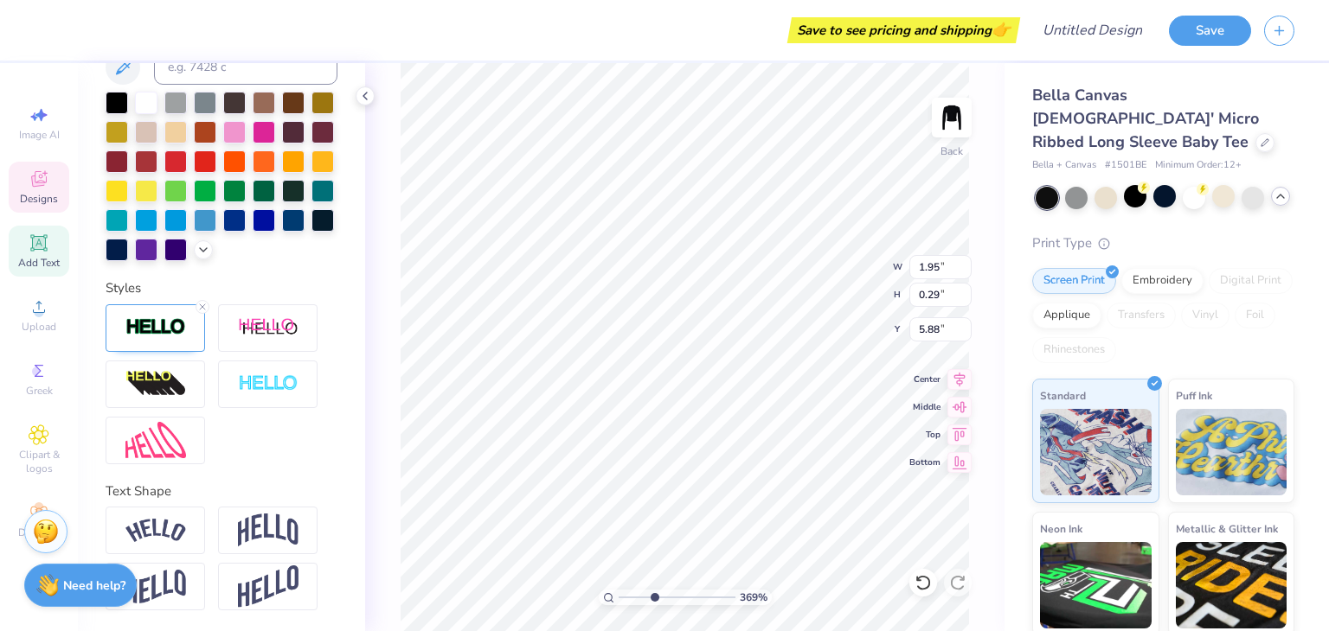
type input "3.69448017126377"
type textarea "EST. 1"
type input "3.69448017126377"
type textarea "EST. 10"
type input "3.69448017126377"
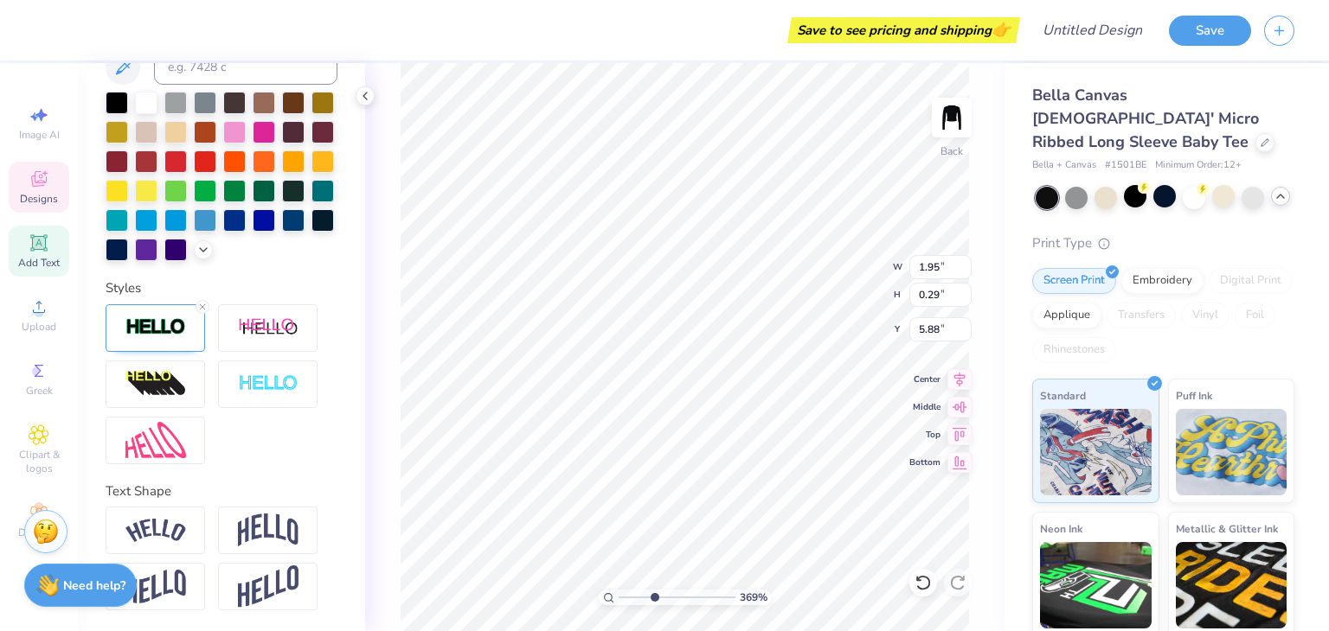
type textarea "EST. 101"
type input "3.69448017126377"
type textarea "EST. 10"
type input "3.69448017126377"
type textarea "EST. 102"
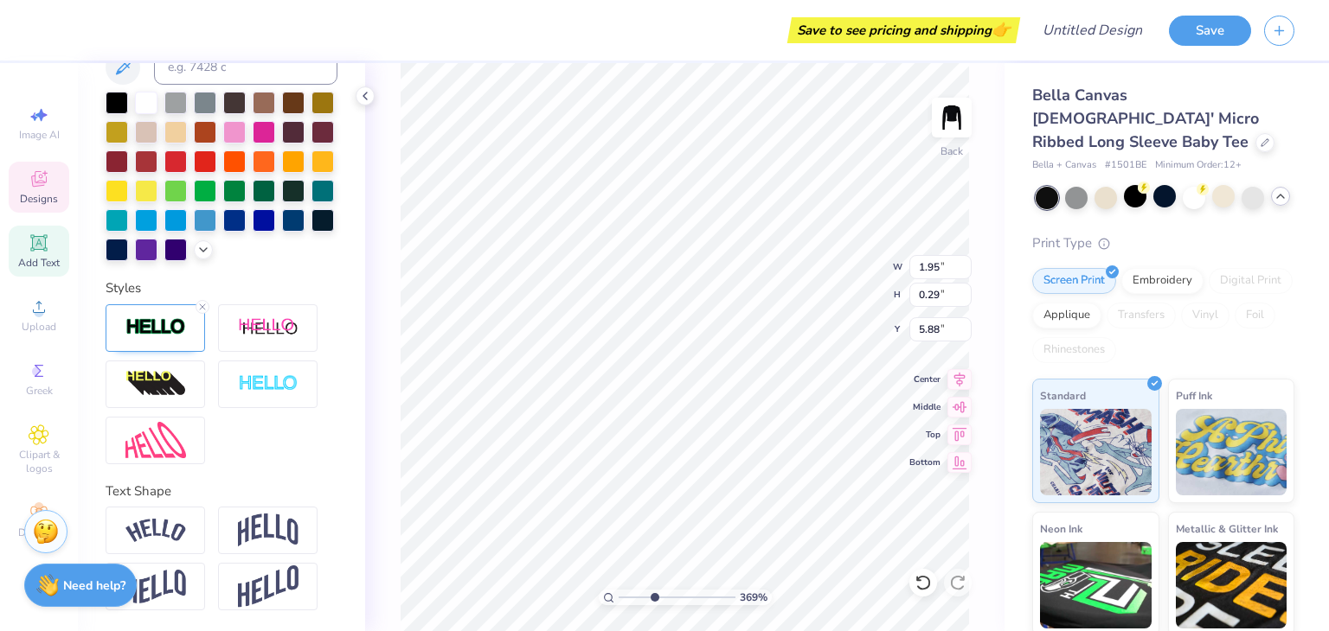
type input "3.69448017126377"
type textarea "EST. 1021"
click at [630, 39] on div "Save to see pricing and shipping 👉" at bounding box center [532, 30] width 968 height 61
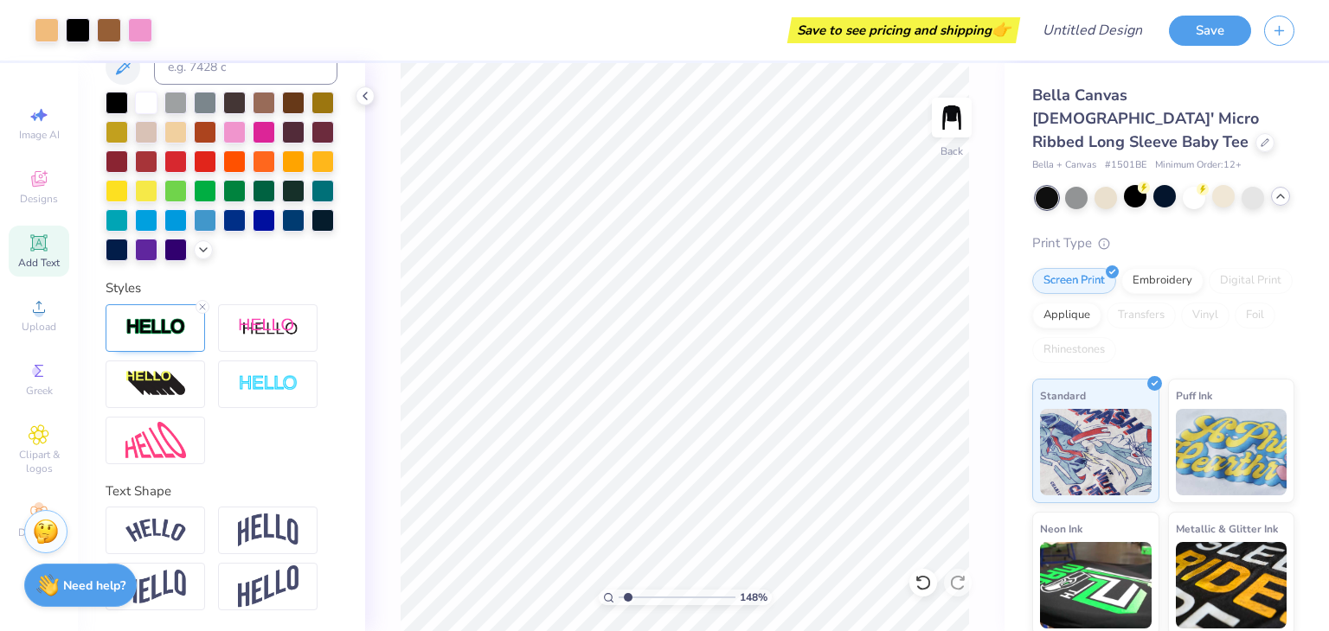
type input "1.47790541631588"
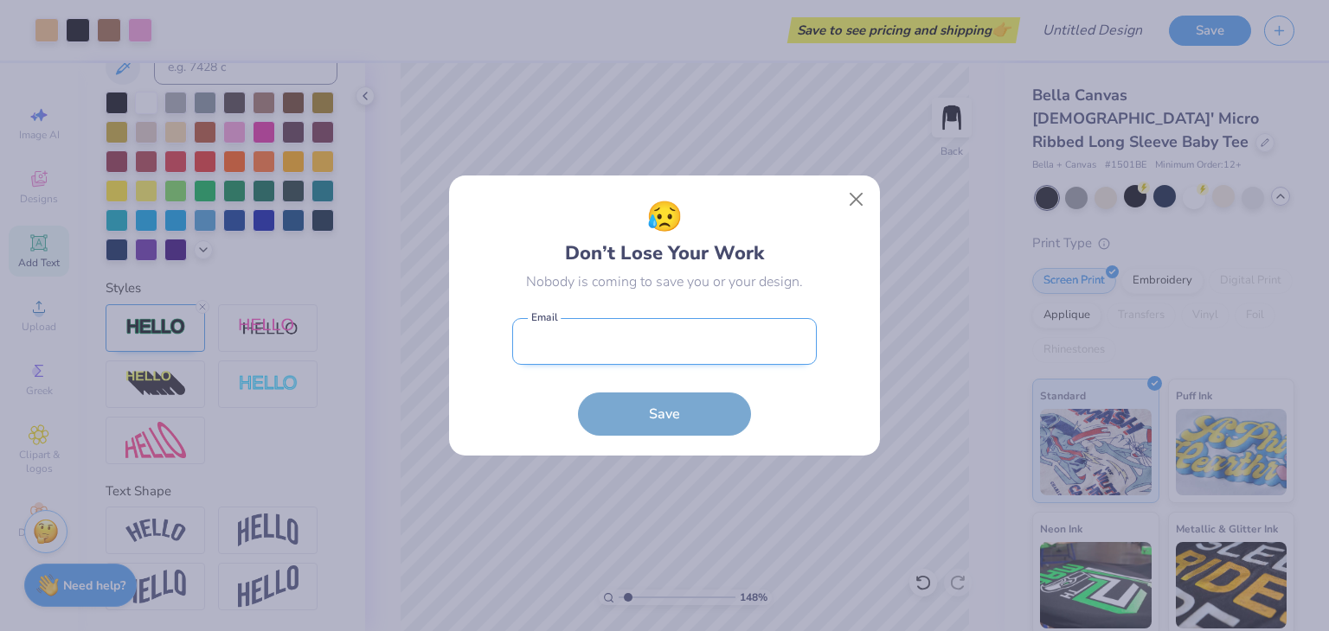
click at [701, 347] on input "email" at bounding box center [664, 342] width 304 height 48
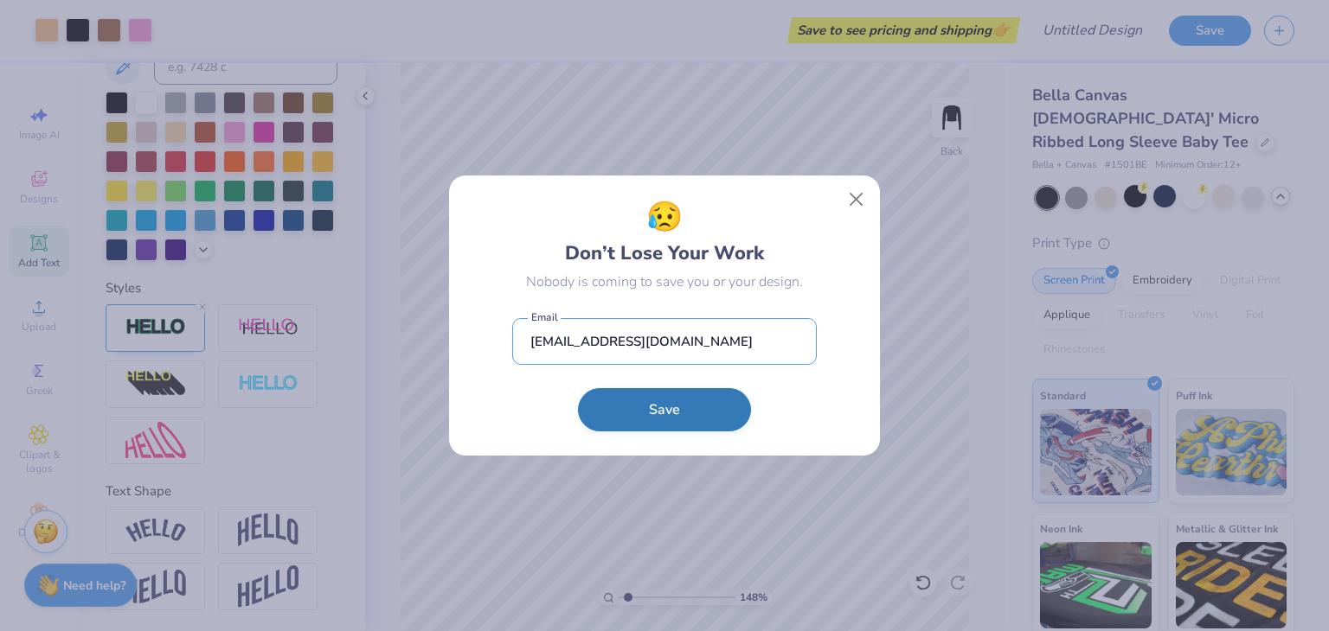
type input "[EMAIL_ADDRESS][DOMAIN_NAME]"
click at [623, 409] on button "Save" at bounding box center [664, 409] width 173 height 43
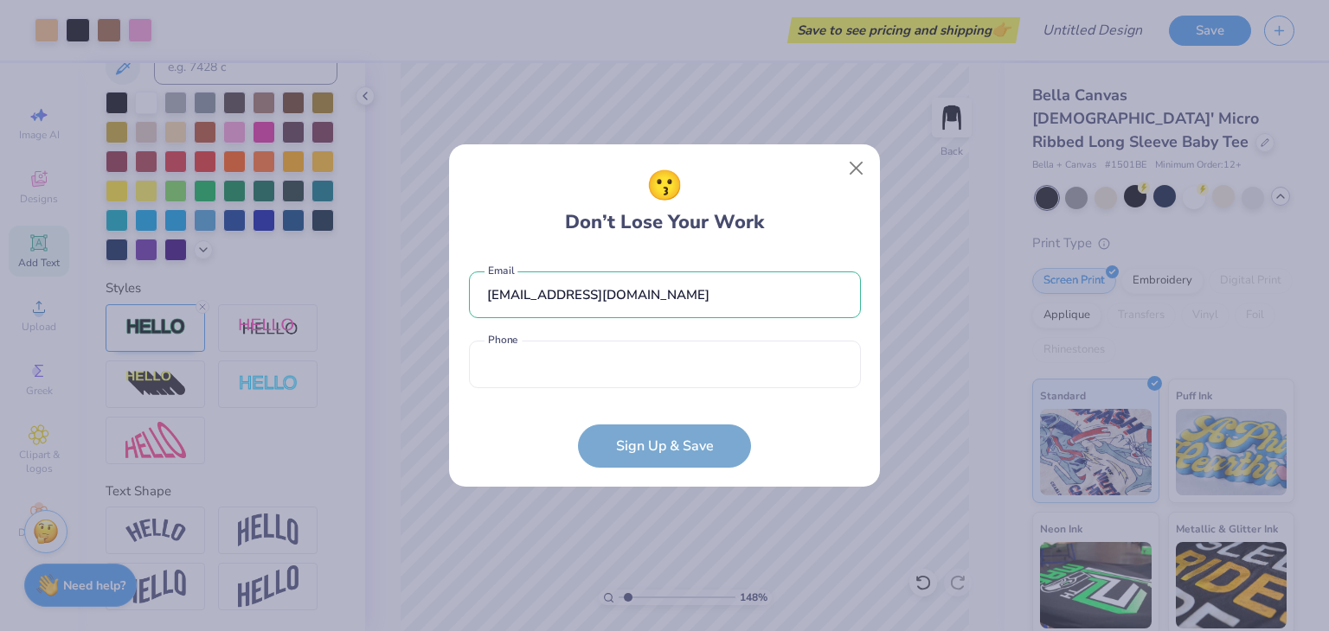
click at [556, 332] on div "[EMAIL_ADDRESS][DOMAIN_NAME] Email Phone is a required field Phone" at bounding box center [665, 325] width 392 height 143
click at [519, 365] on input "tel" at bounding box center [665, 365] width 392 height 48
type input "2"
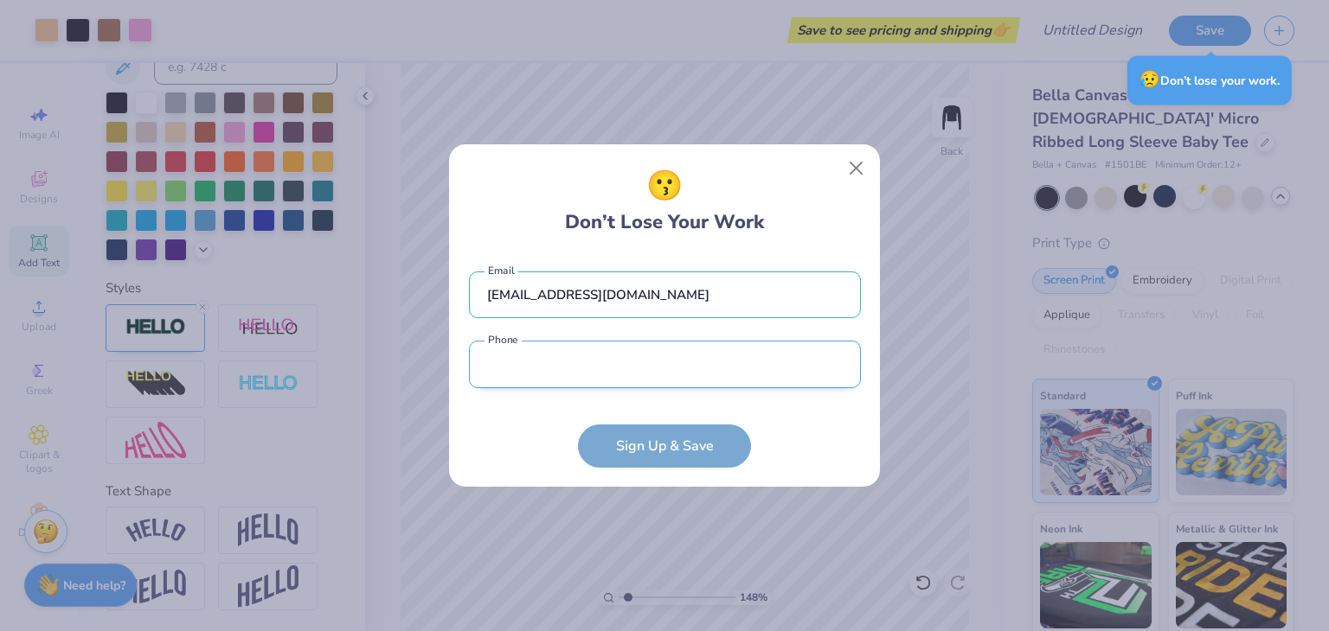
type input "1.47790541631588"
